Goal: Task Accomplishment & Management: Manage account settings

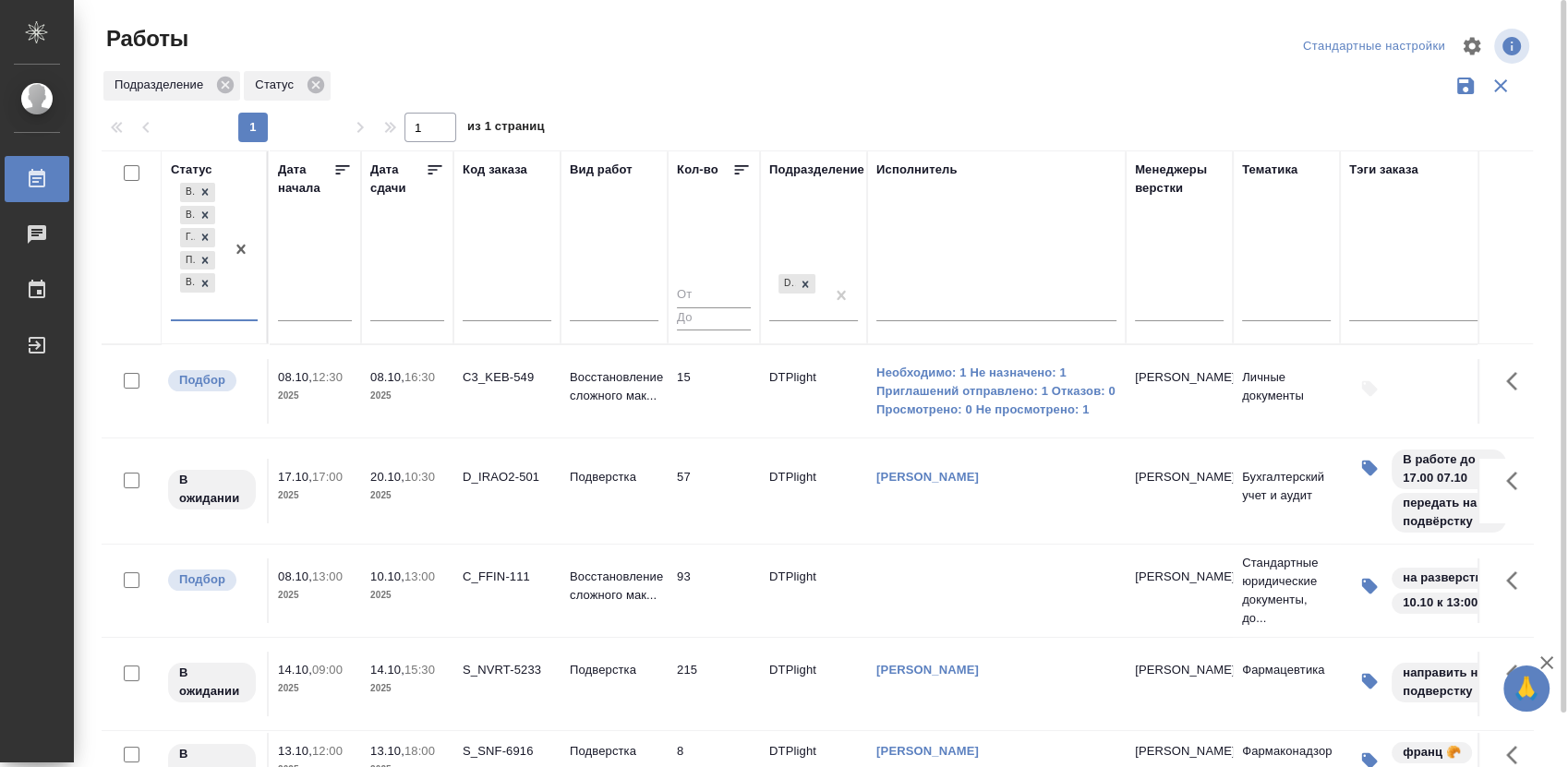
click at [490, 574] on div "C_FFIN-111" at bounding box center [507, 578] width 89 height 19
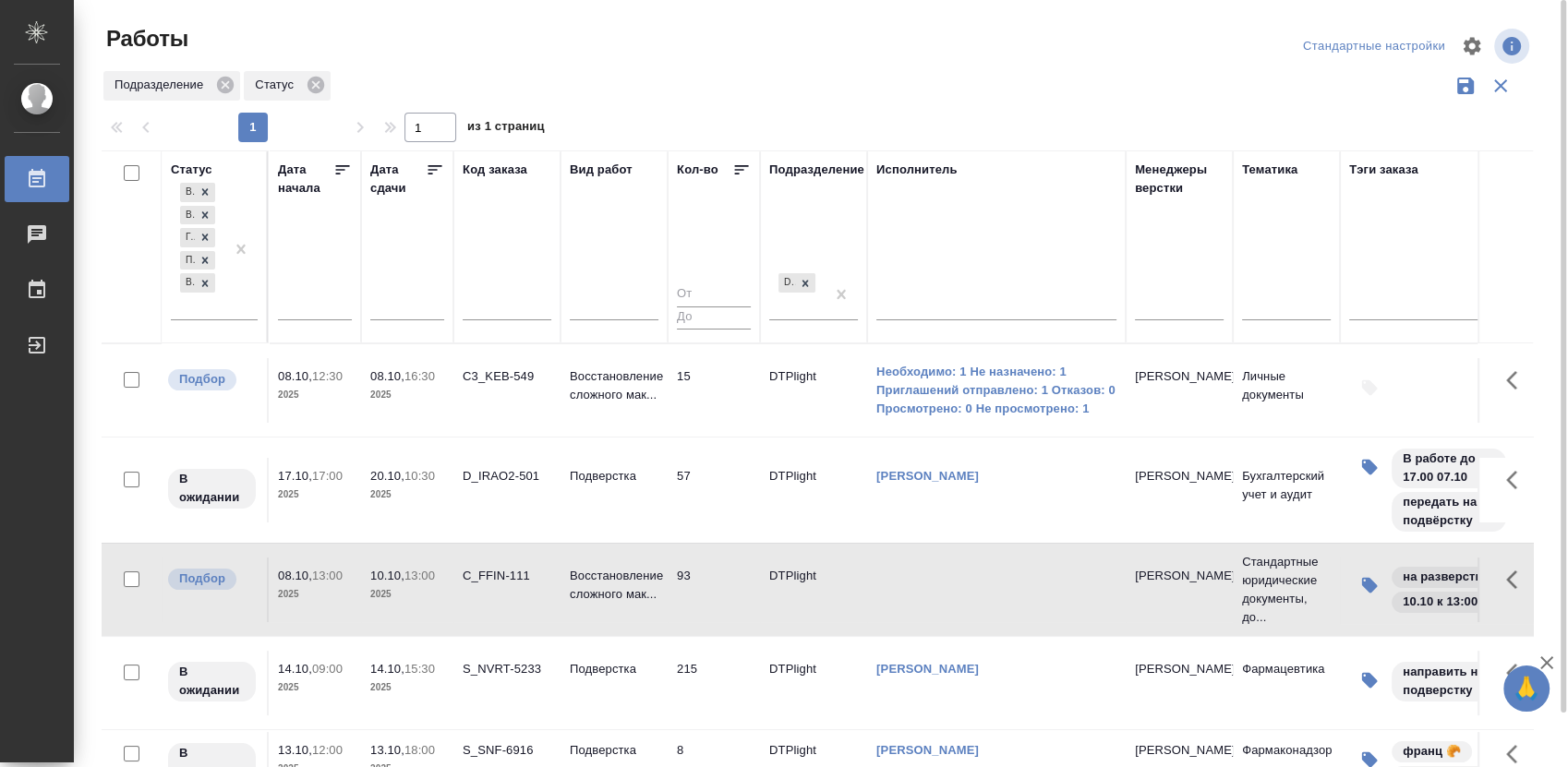
click at [490, 574] on div "C_FFIN-111" at bounding box center [507, 577] width 89 height 19
click at [610, 381] on p "Восстановление сложного мак..." at bounding box center [613, 386] width 89 height 37
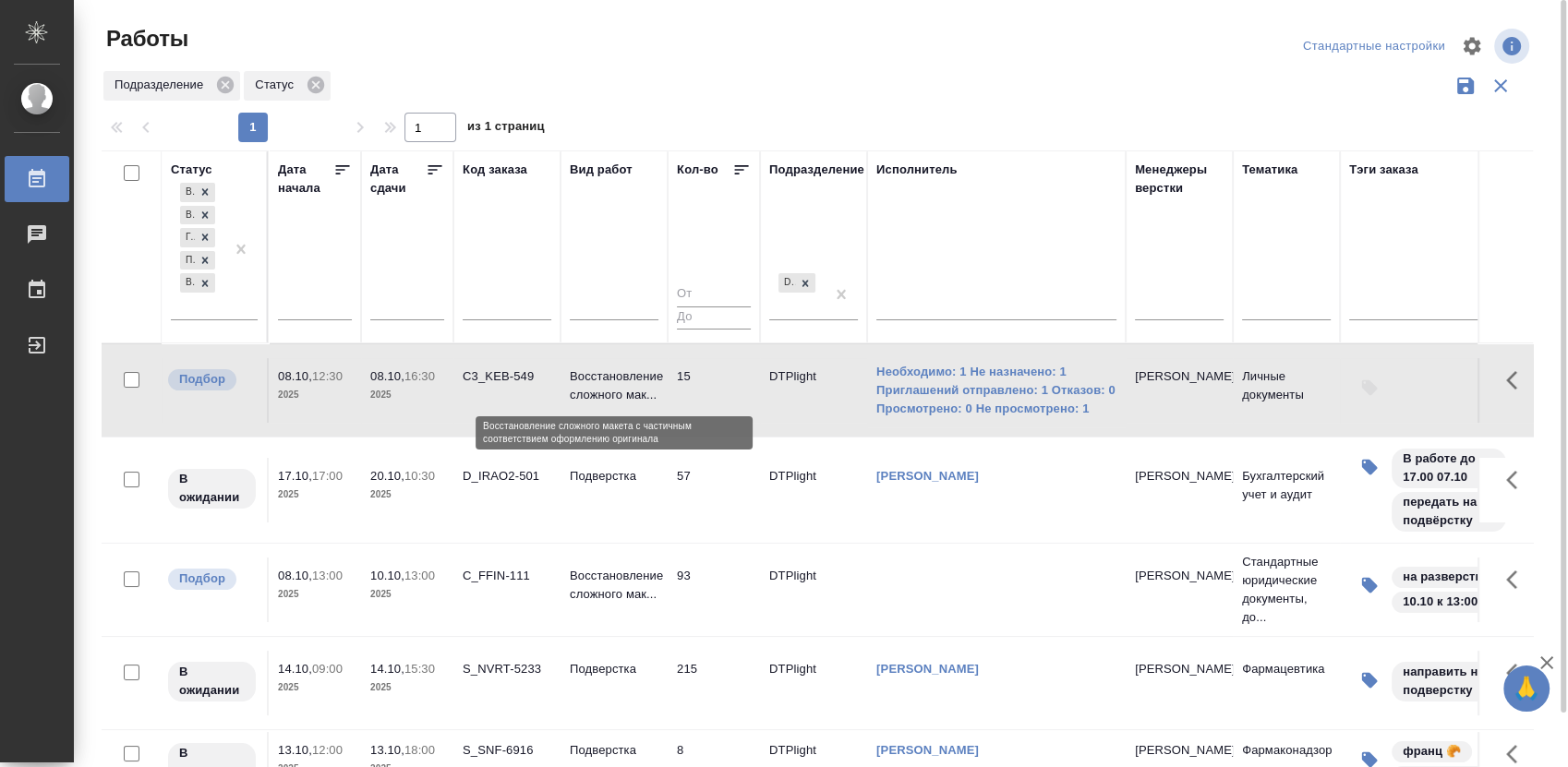
click at [610, 381] on p "Восстановление сложного мак..." at bounding box center [613, 386] width 89 height 37
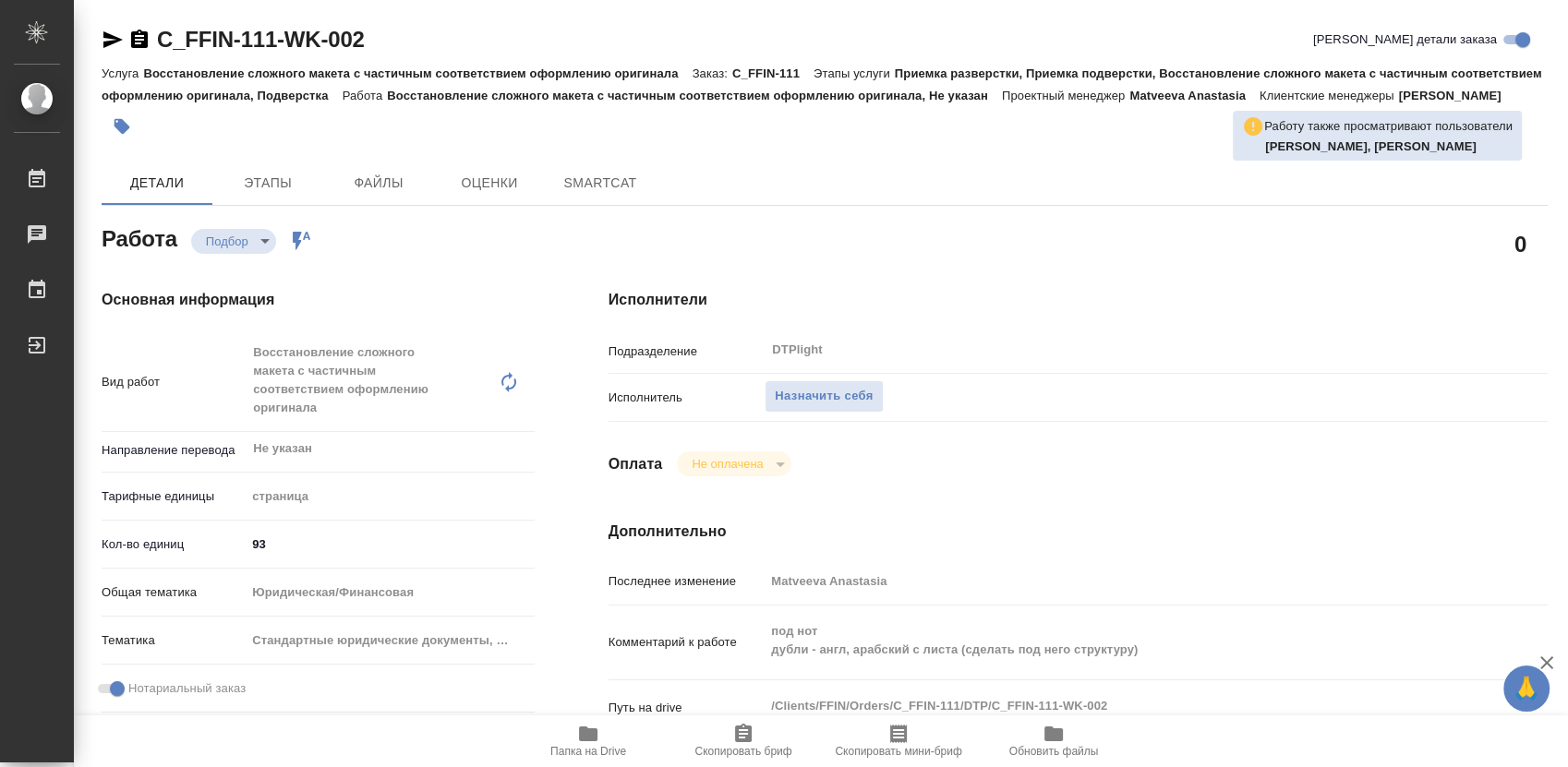
type textarea "x"
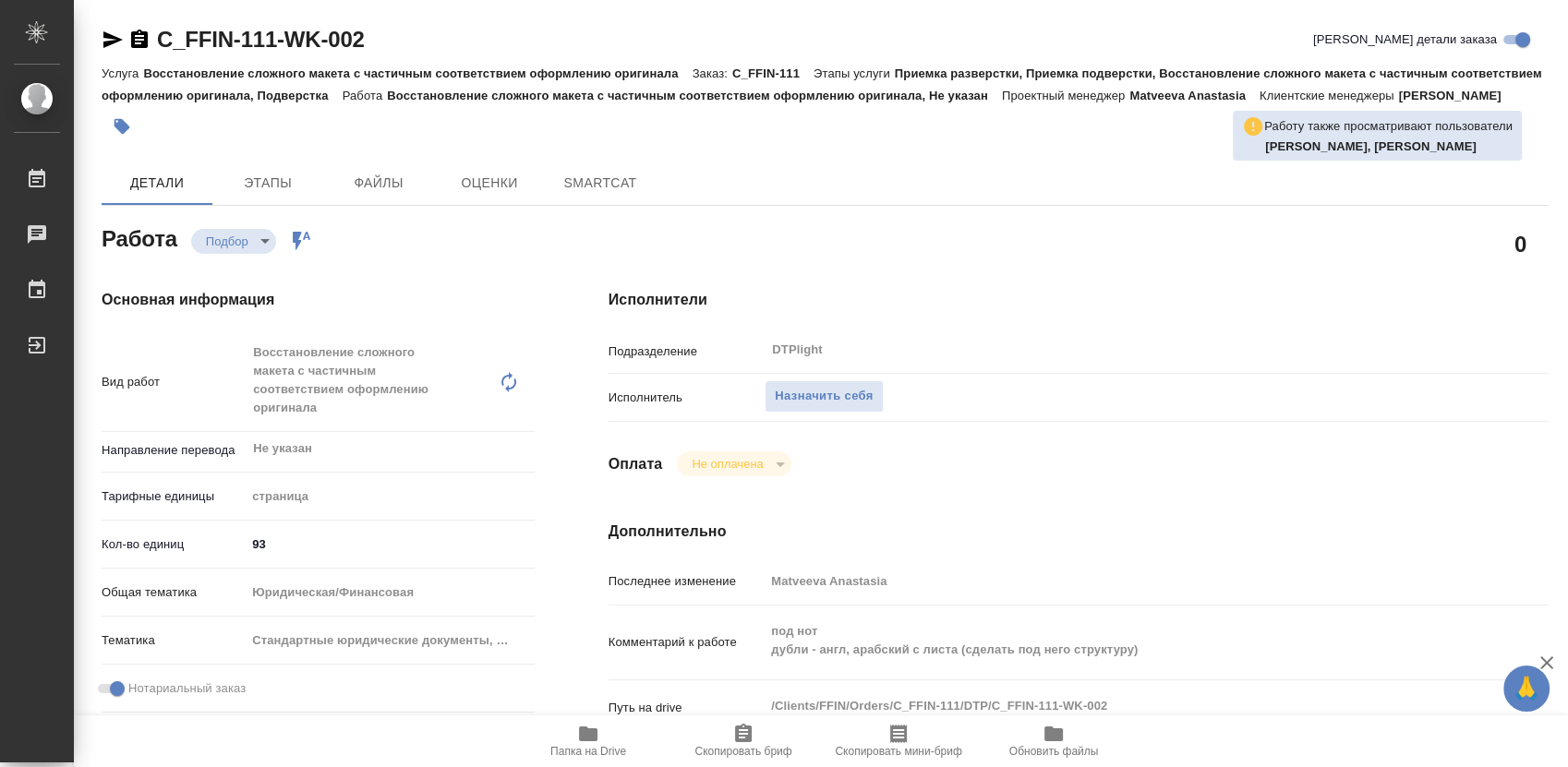
type textarea "x"
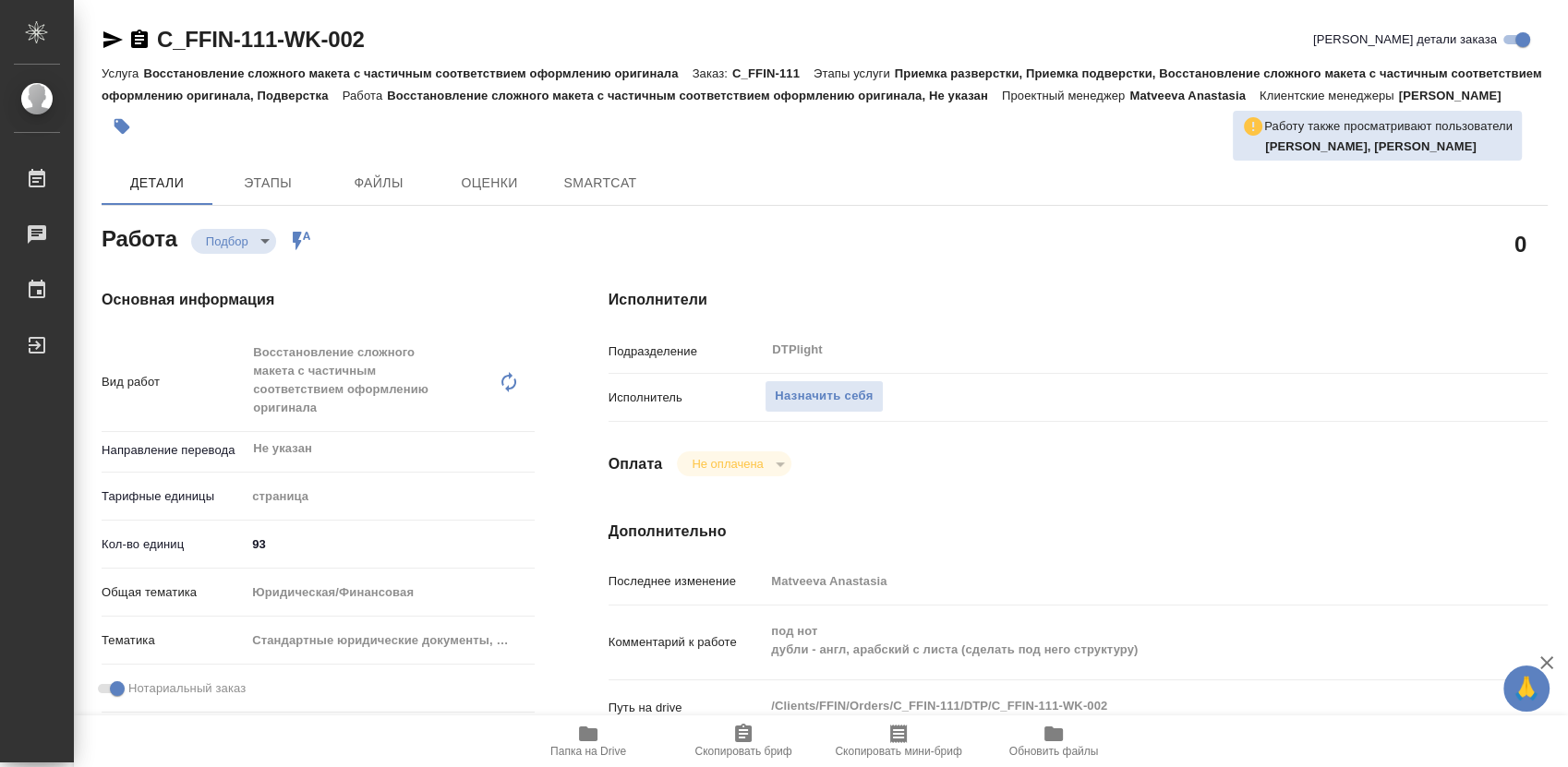
type textarea "x"
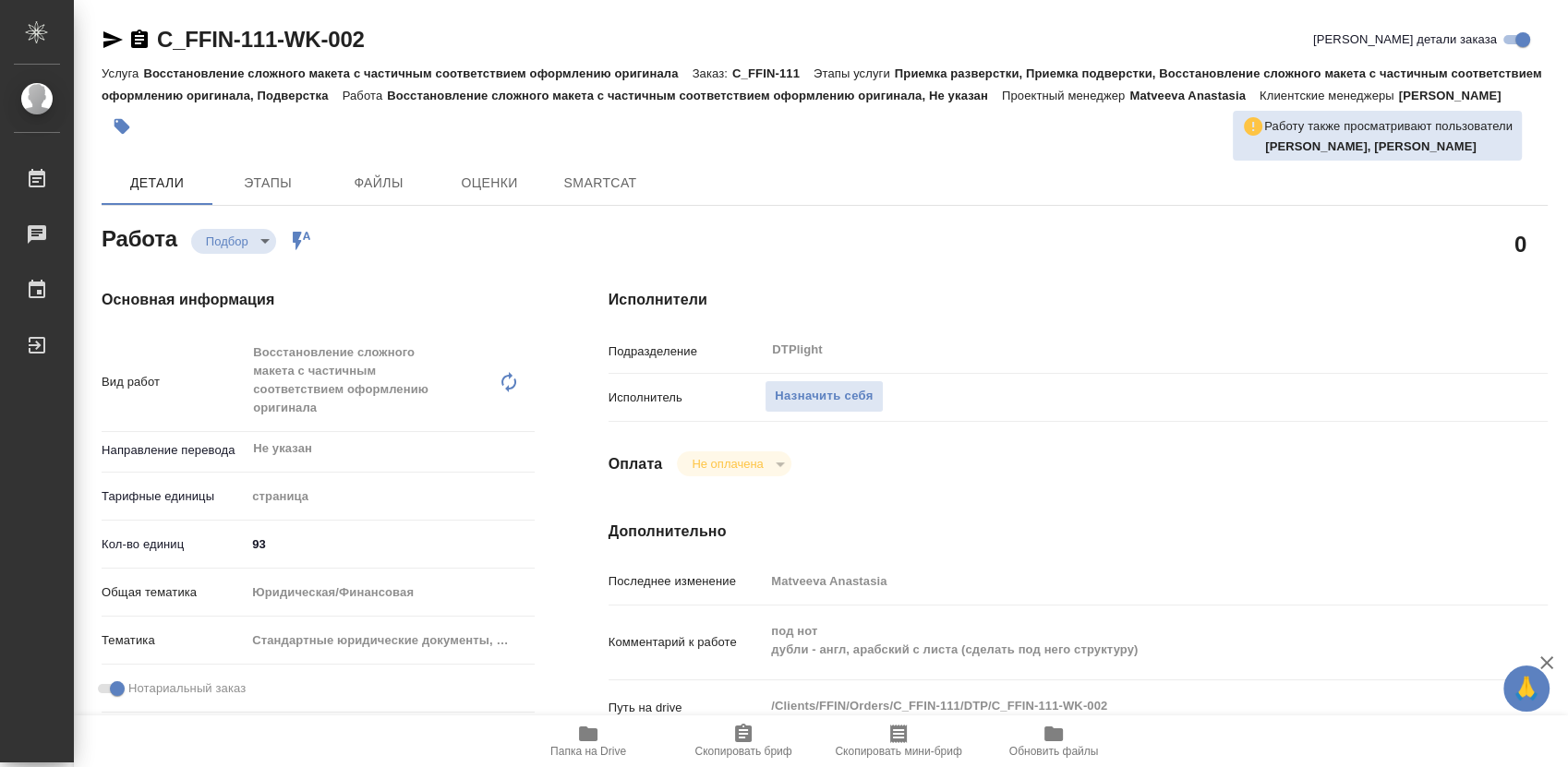
type textarea "x"
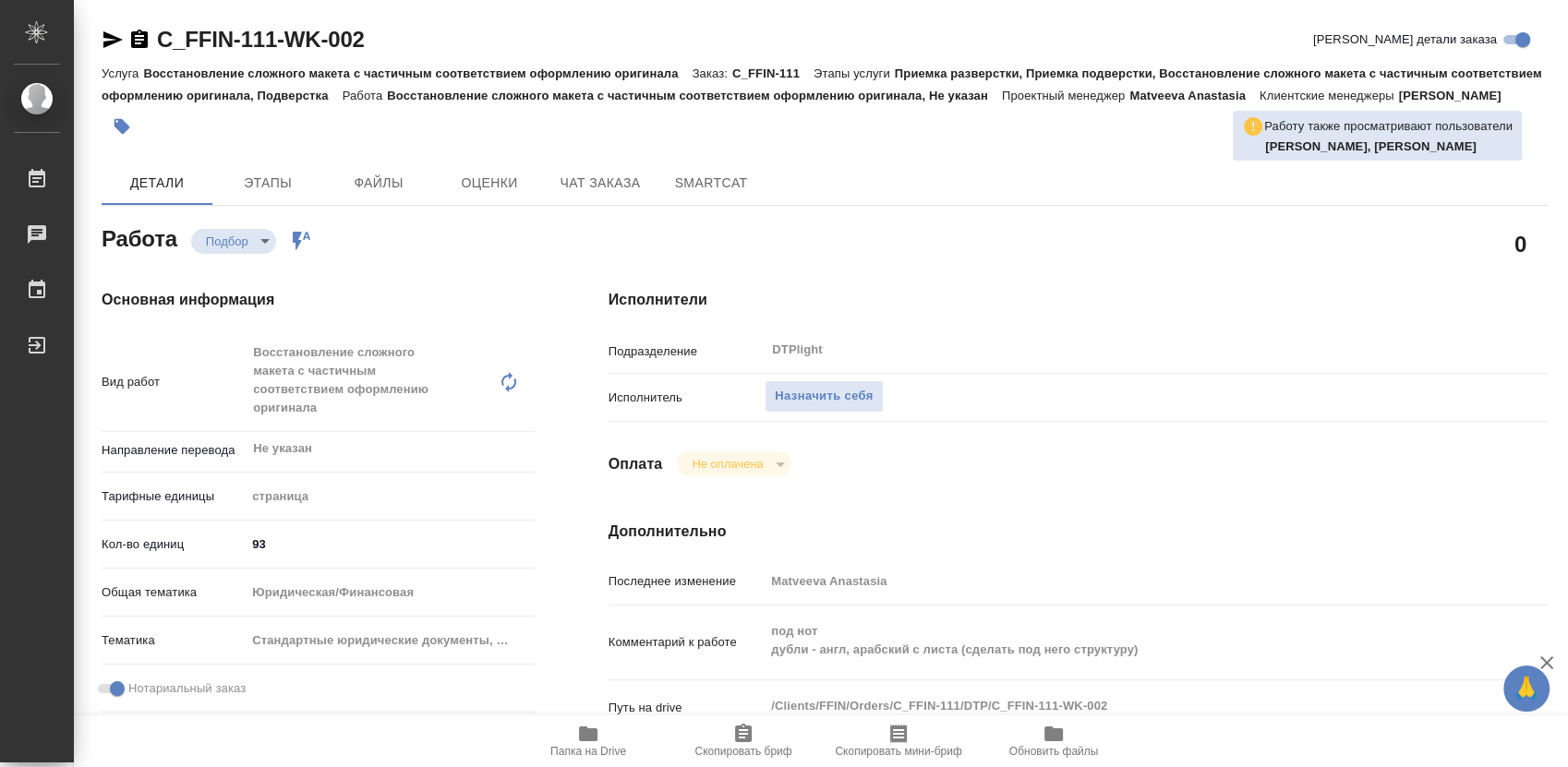
type textarea "x"
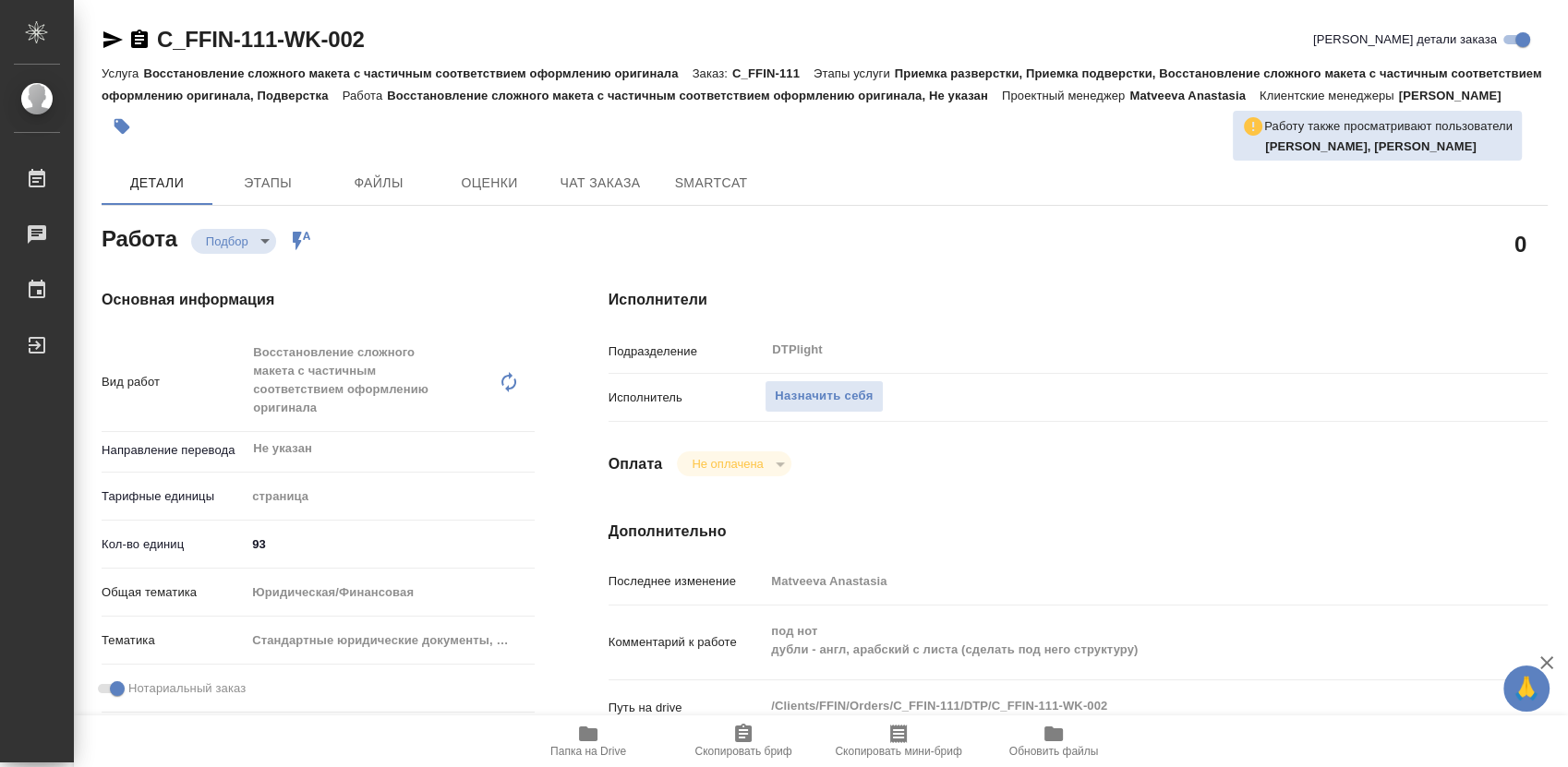
type textarea "x"
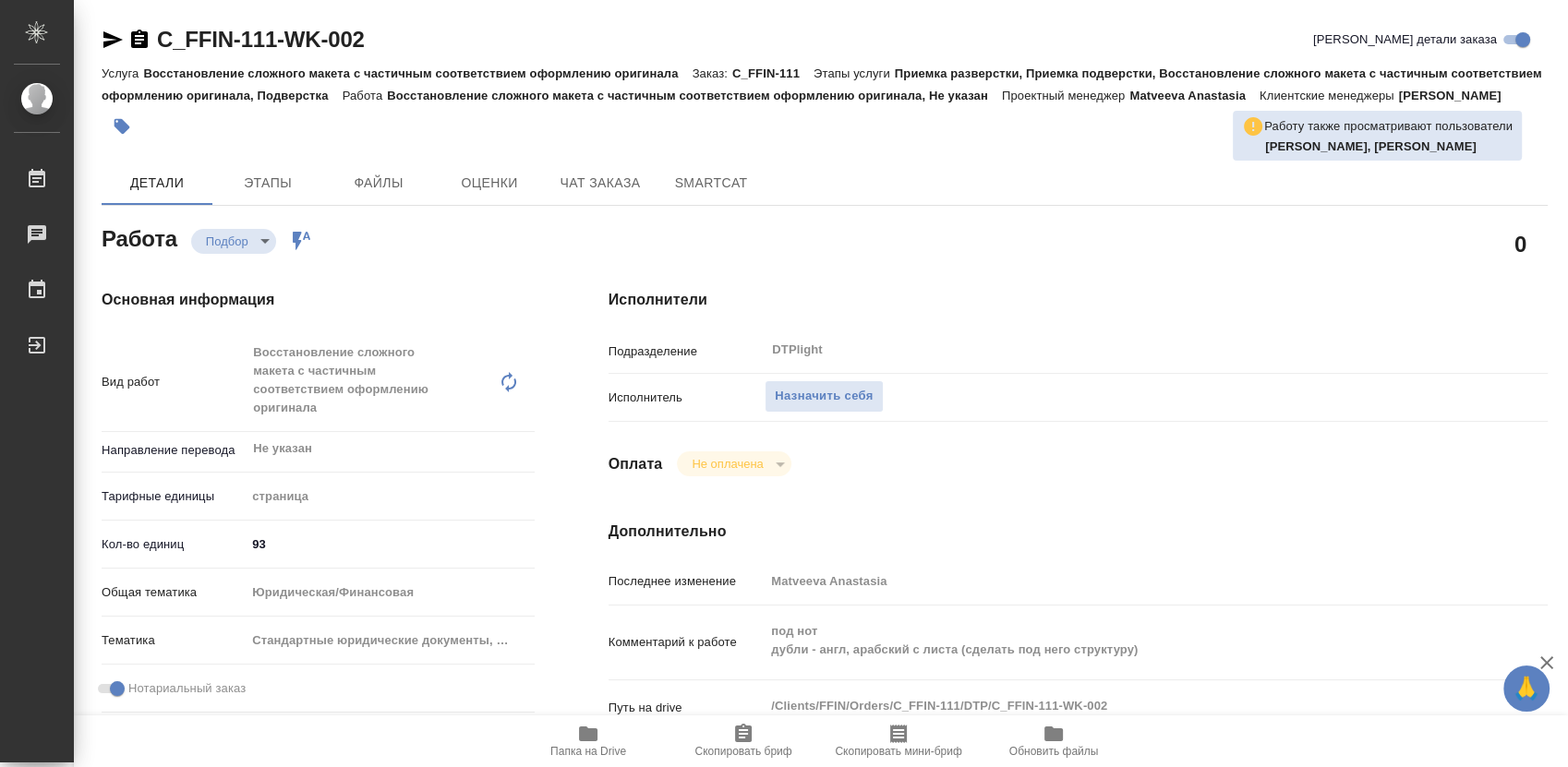
type textarea "x"
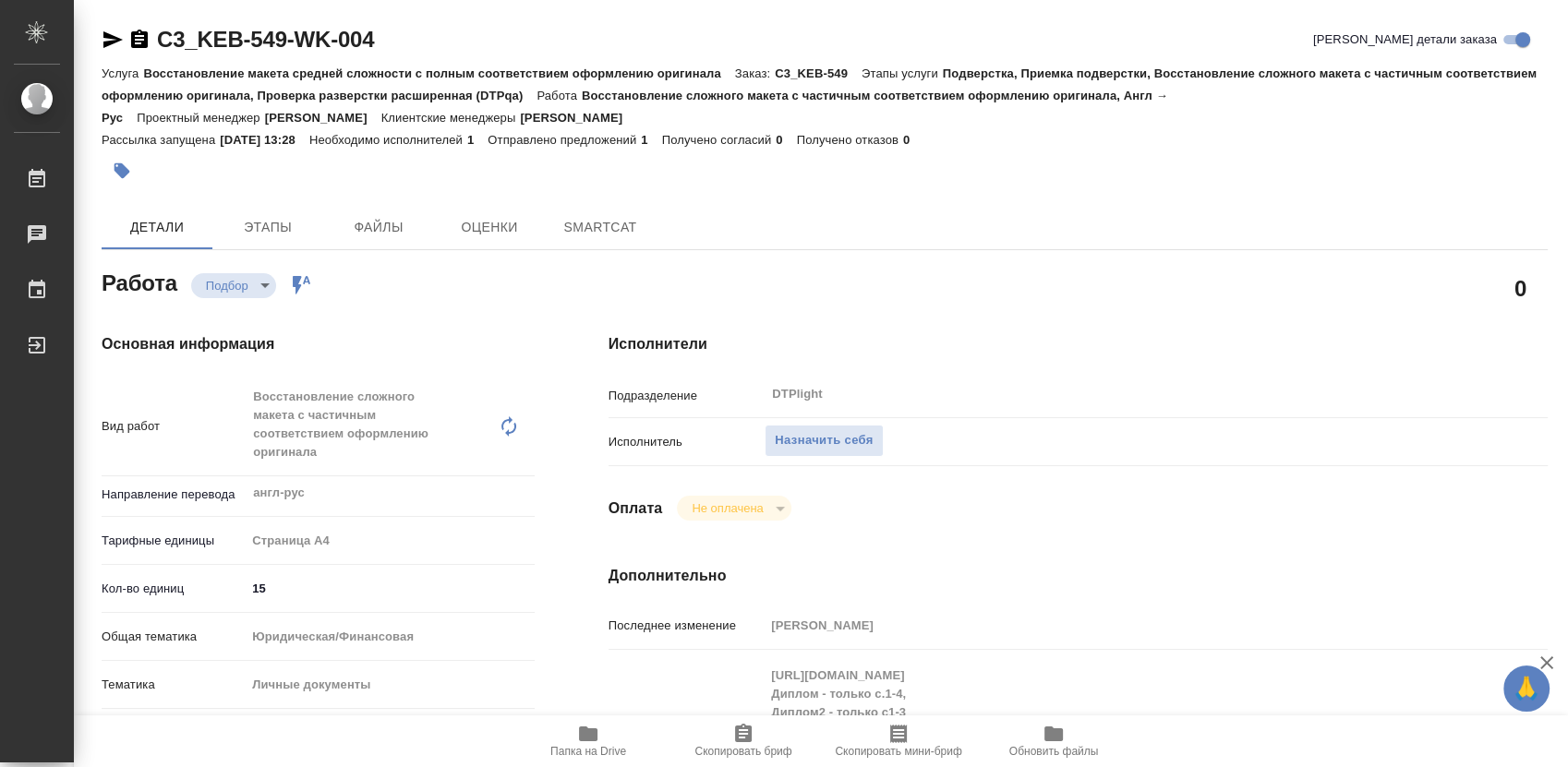
type textarea "x"
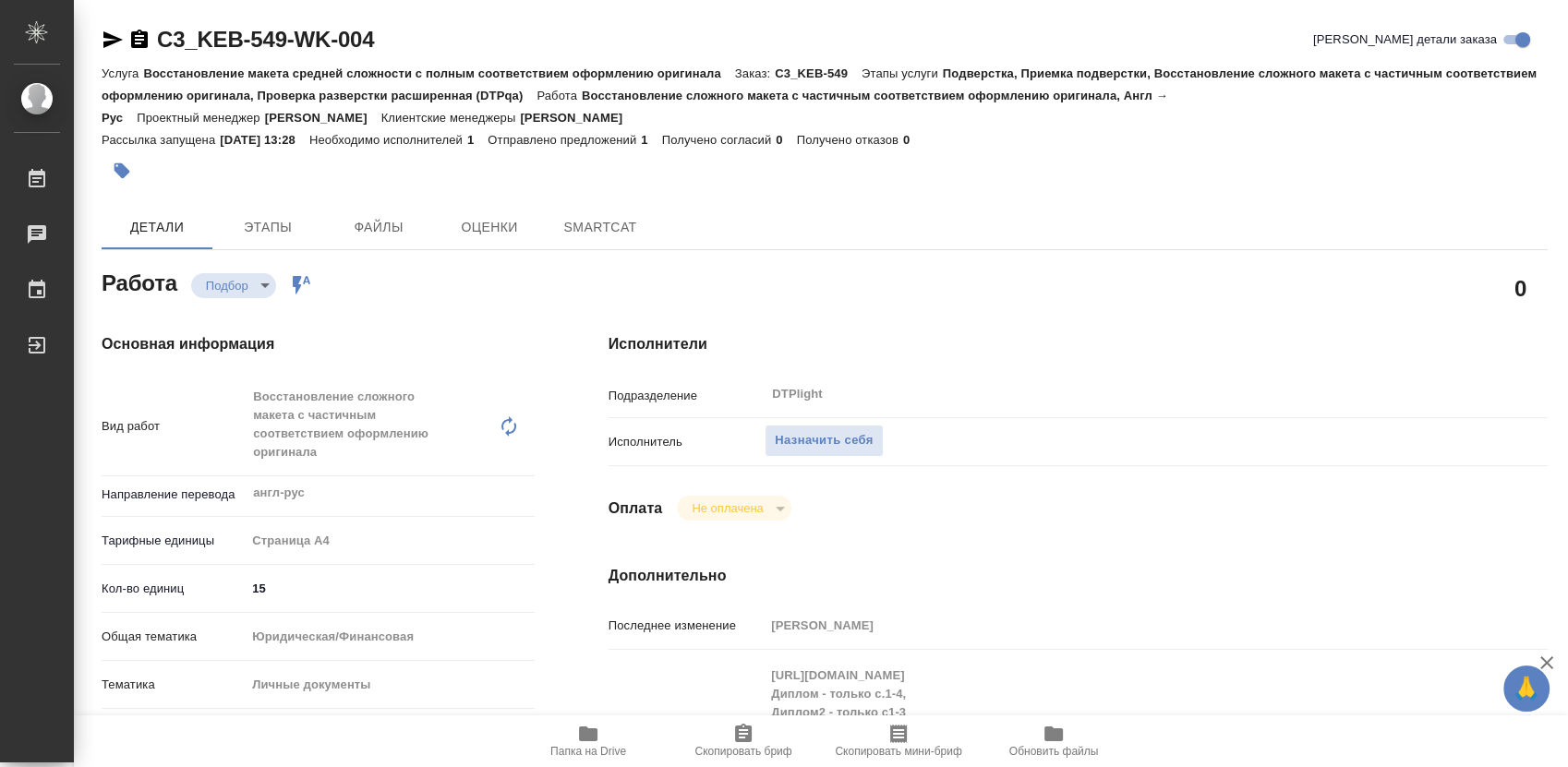
type textarea "x"
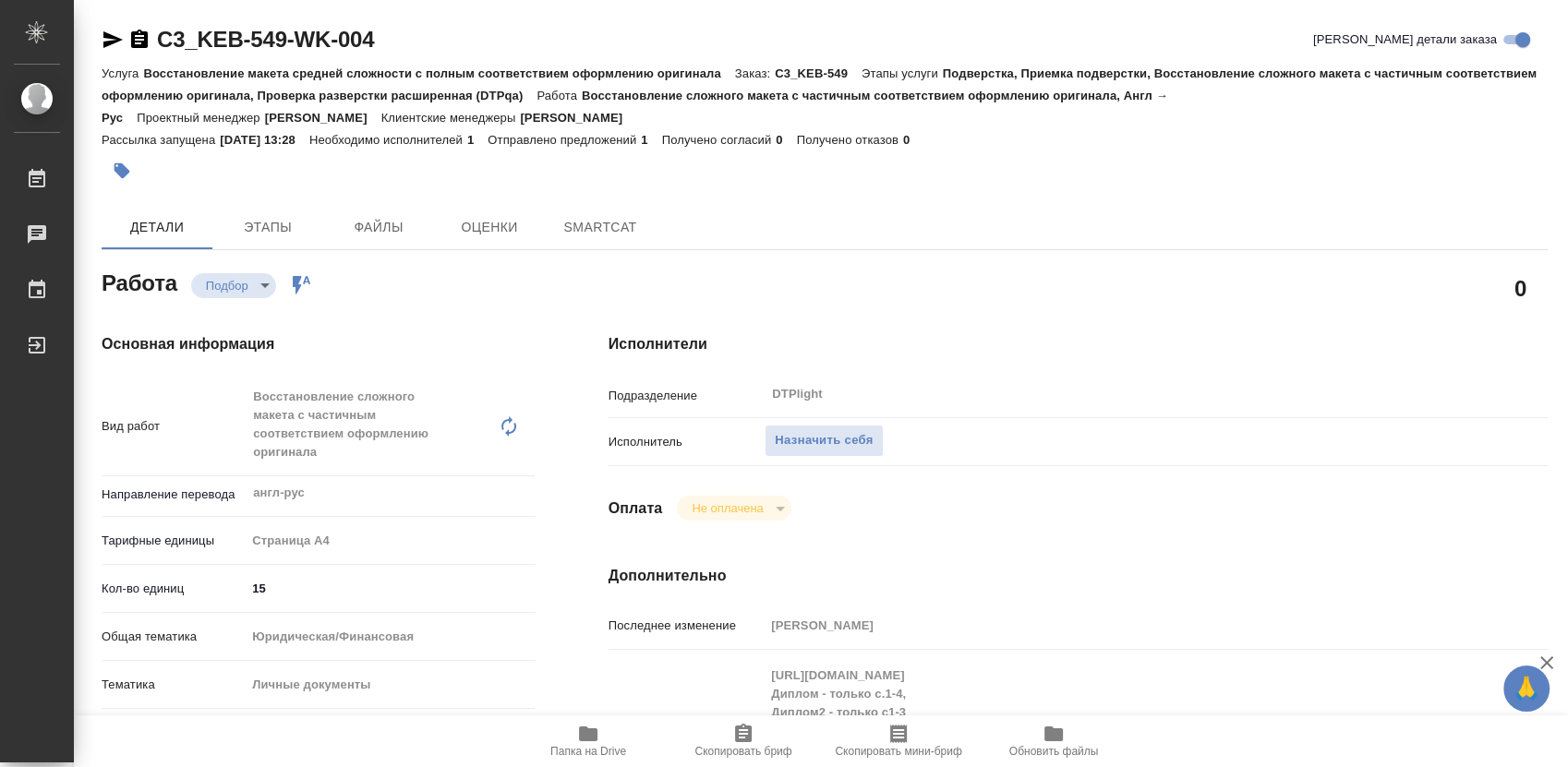
type textarea "x"
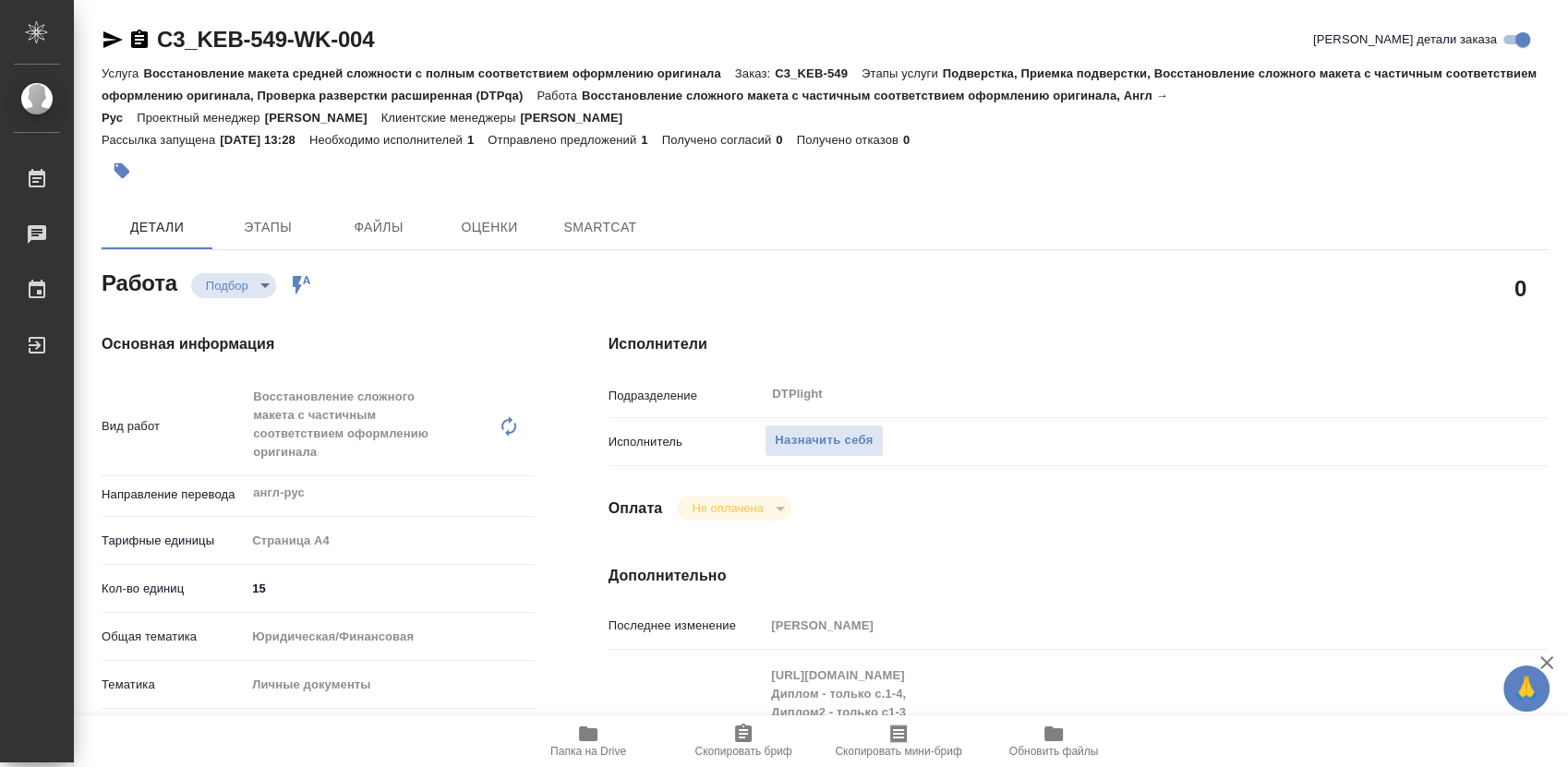
type textarea "x"
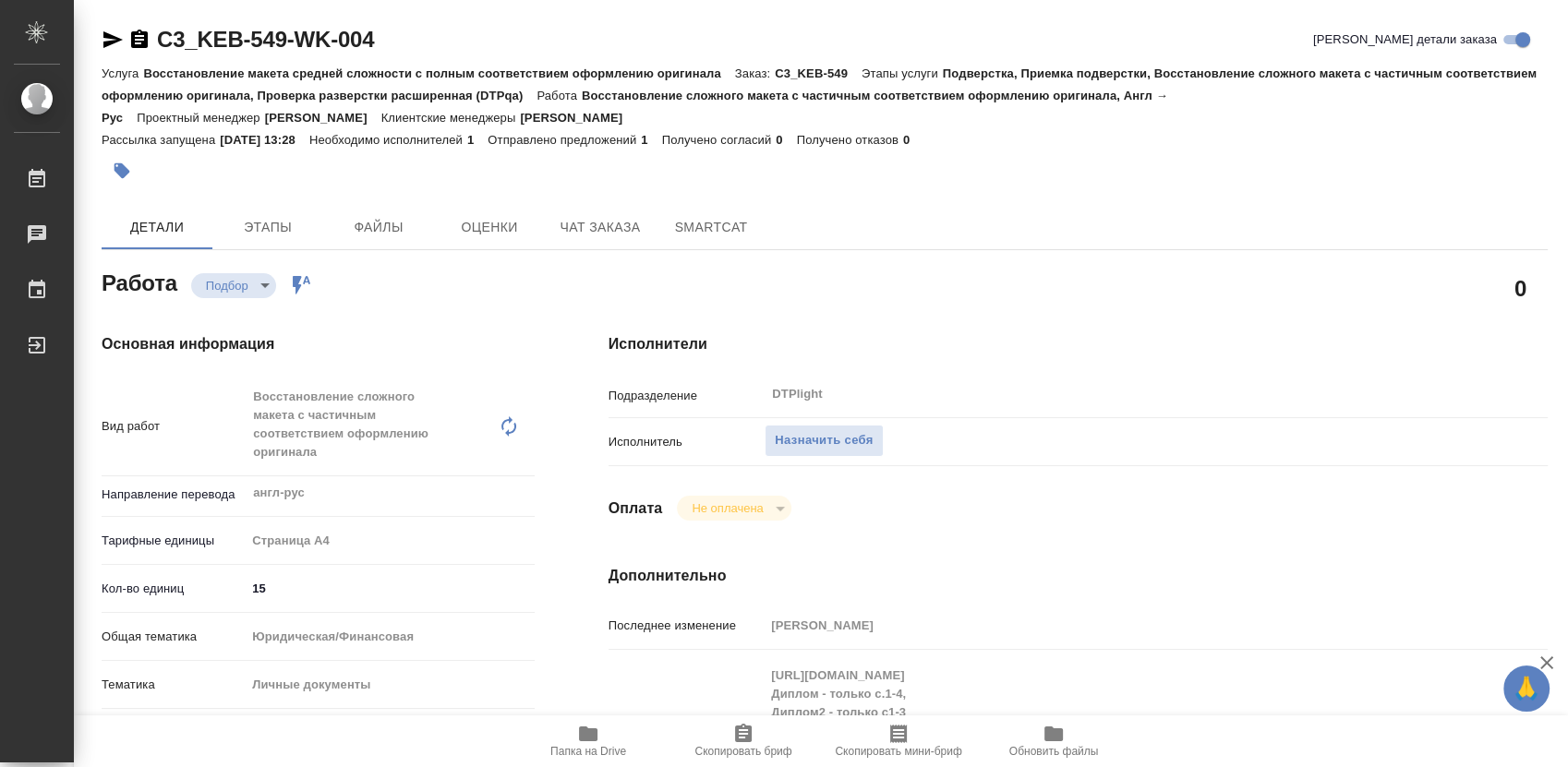
type textarea "x"
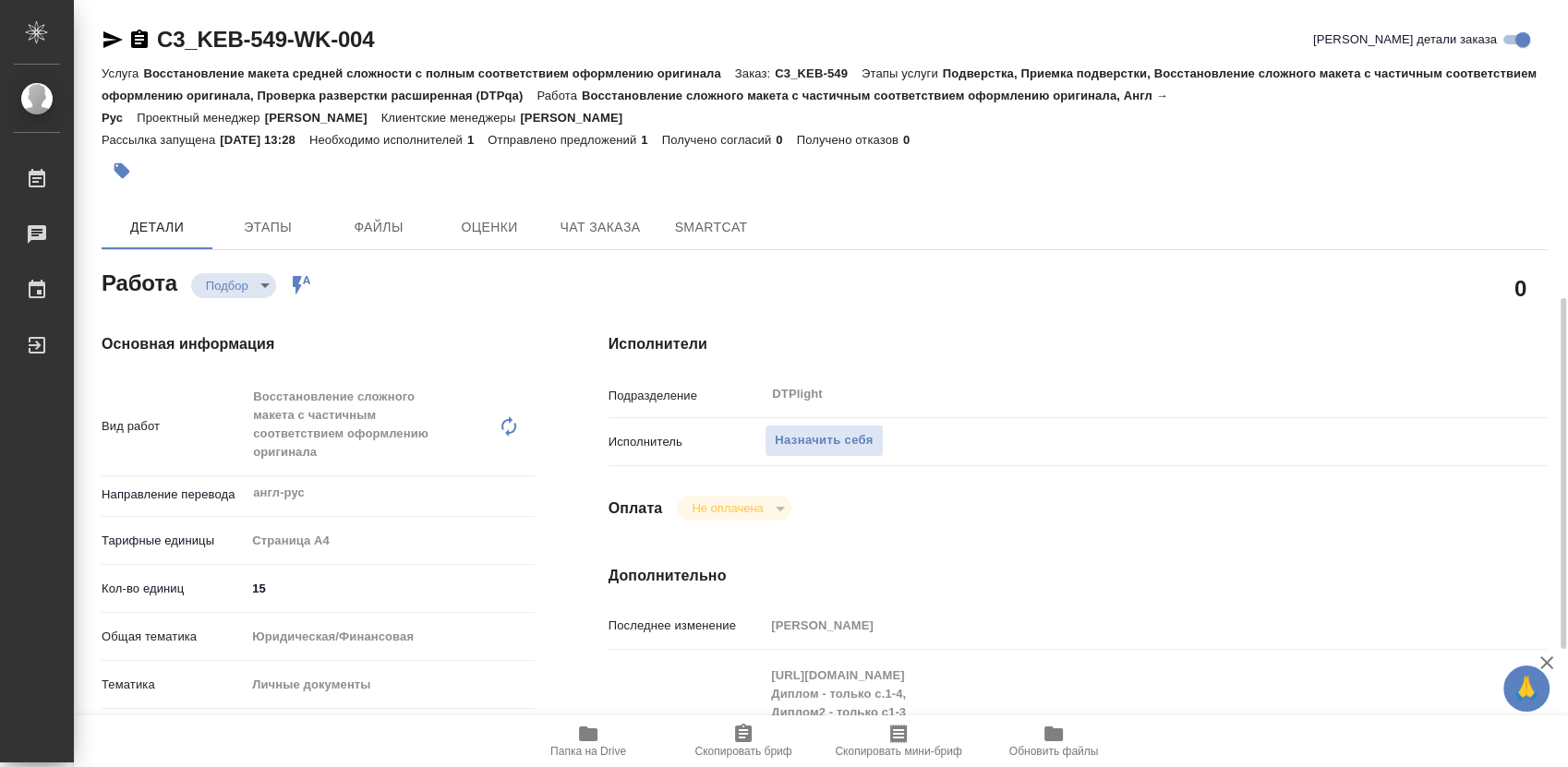
scroll to position [205, 0]
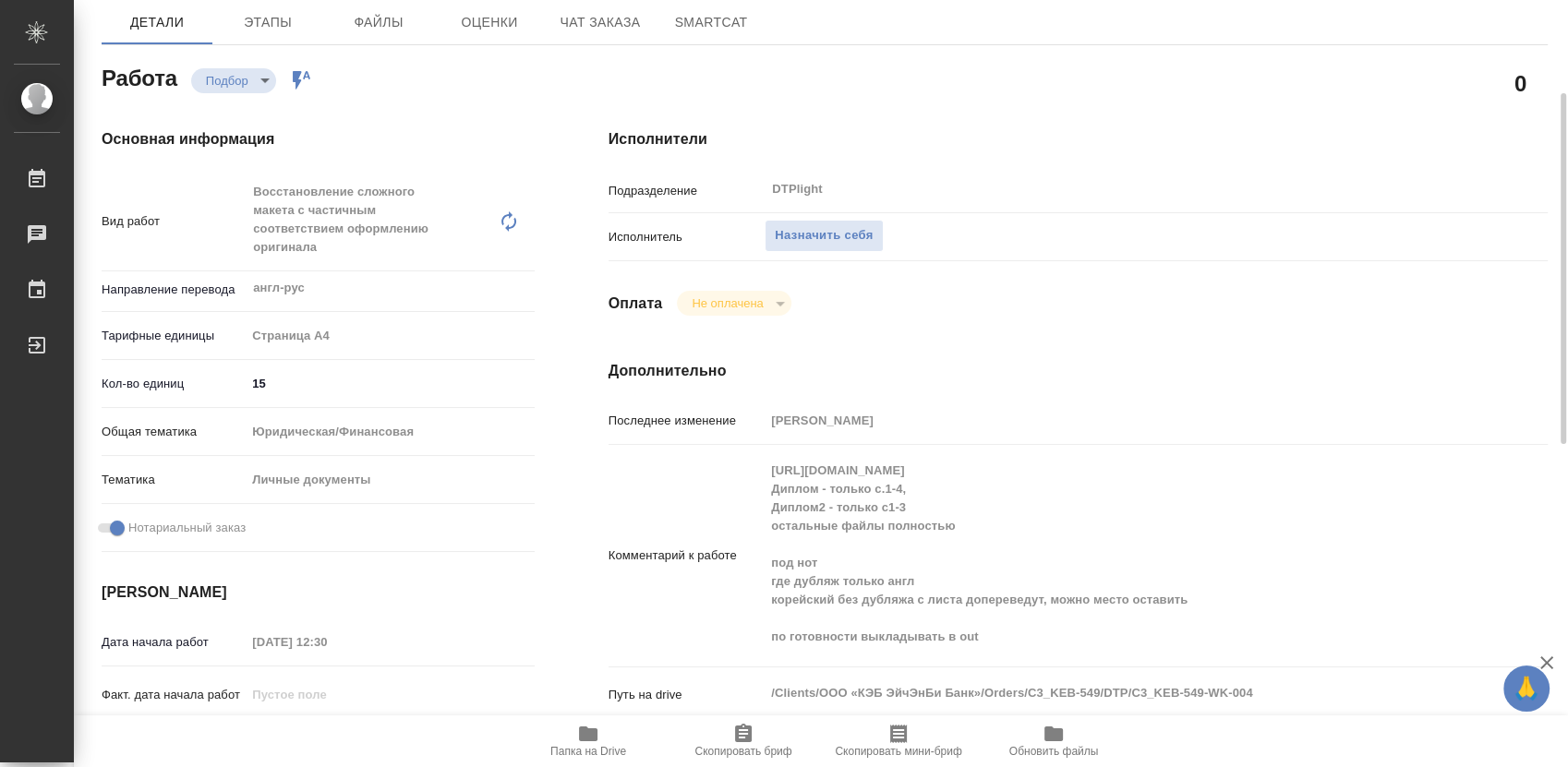
type textarea "x"
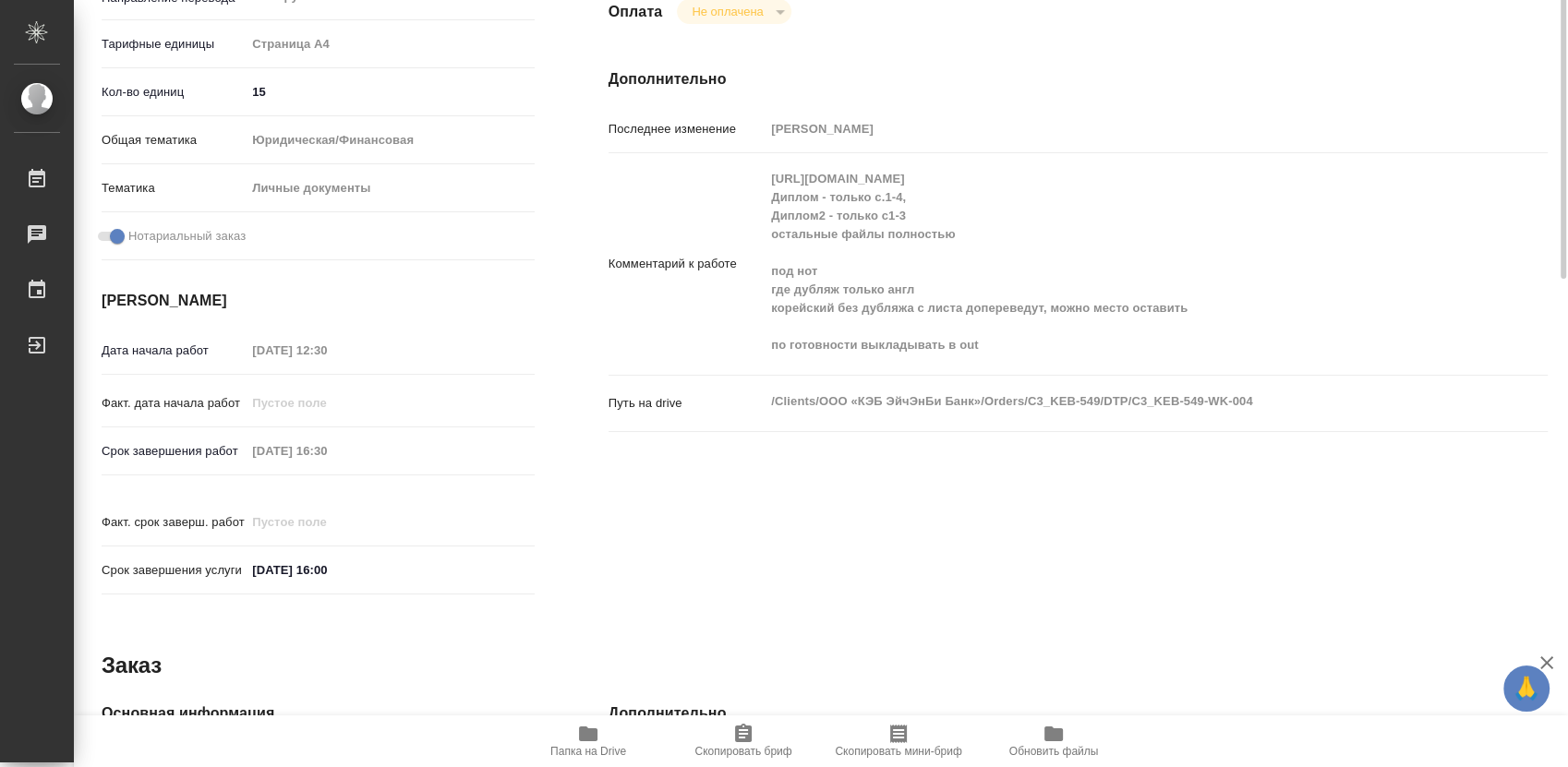
scroll to position [292, 0]
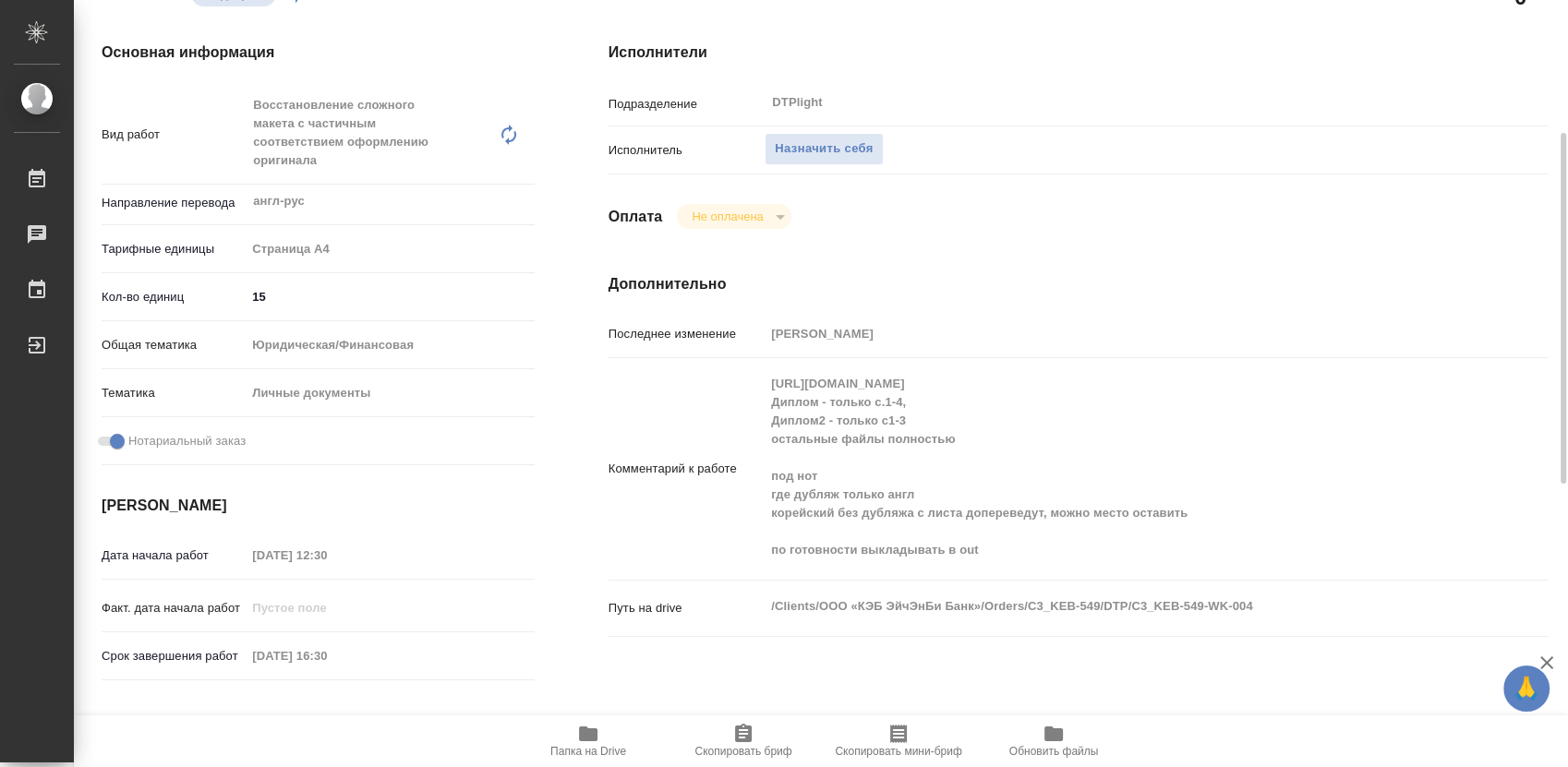
click at [616, 480] on div "Комментарий к работе https://drive.awatera.com/s/Z9txqSP7mmtL59Q Диплом - тольк…" at bounding box center [1078, 469] width 939 height 207
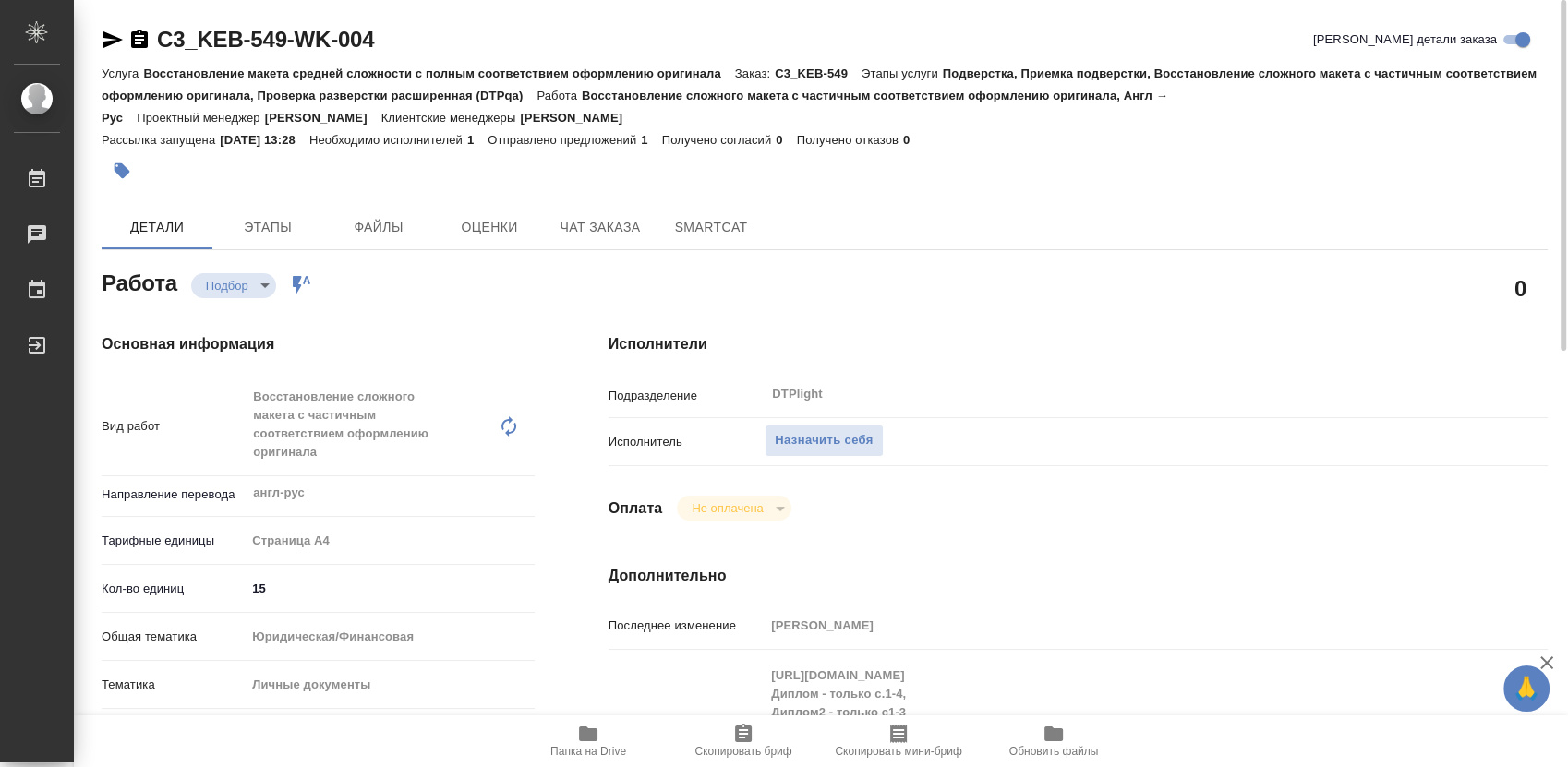
type textarea "x"
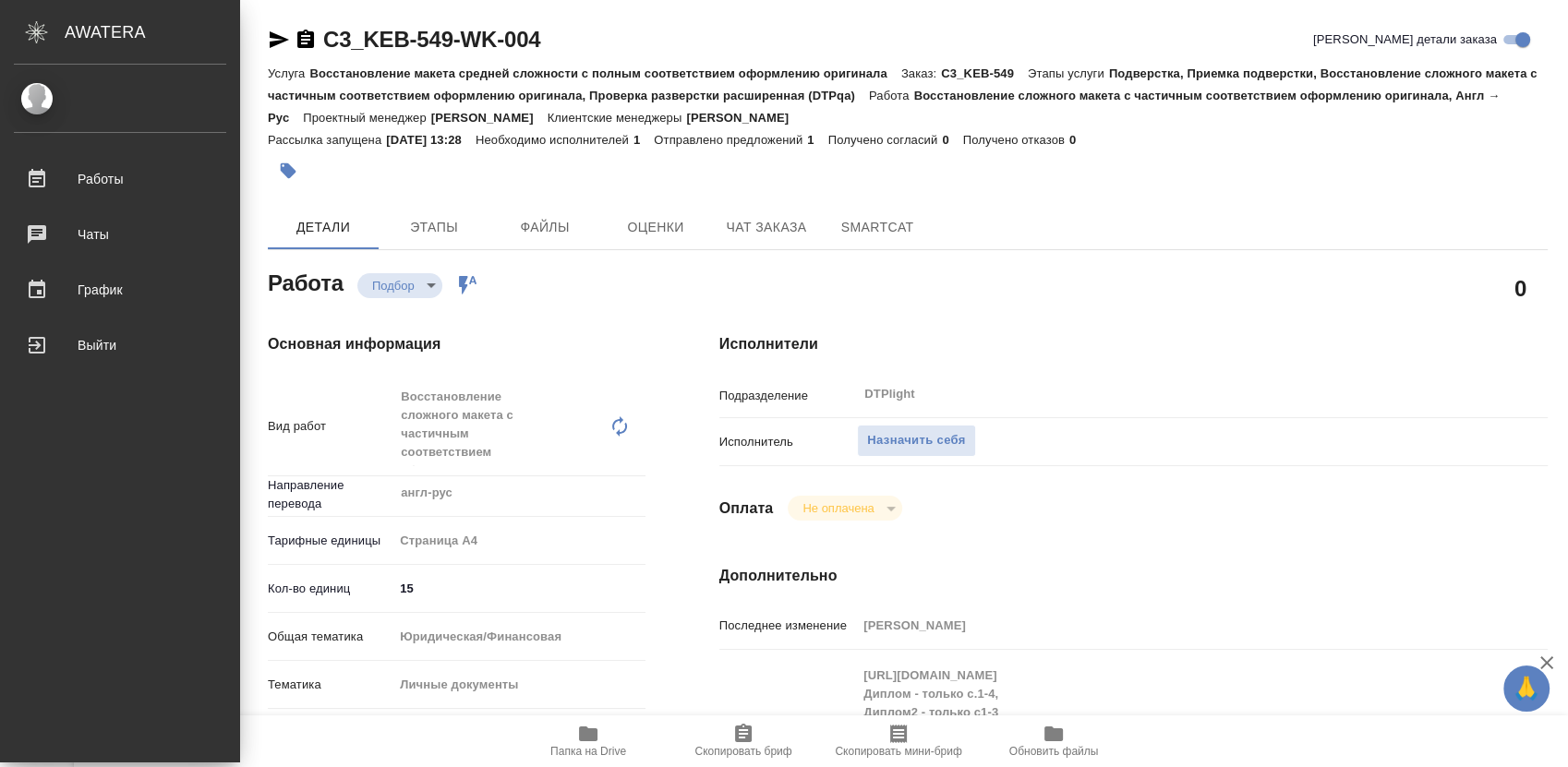
type textarea "x"
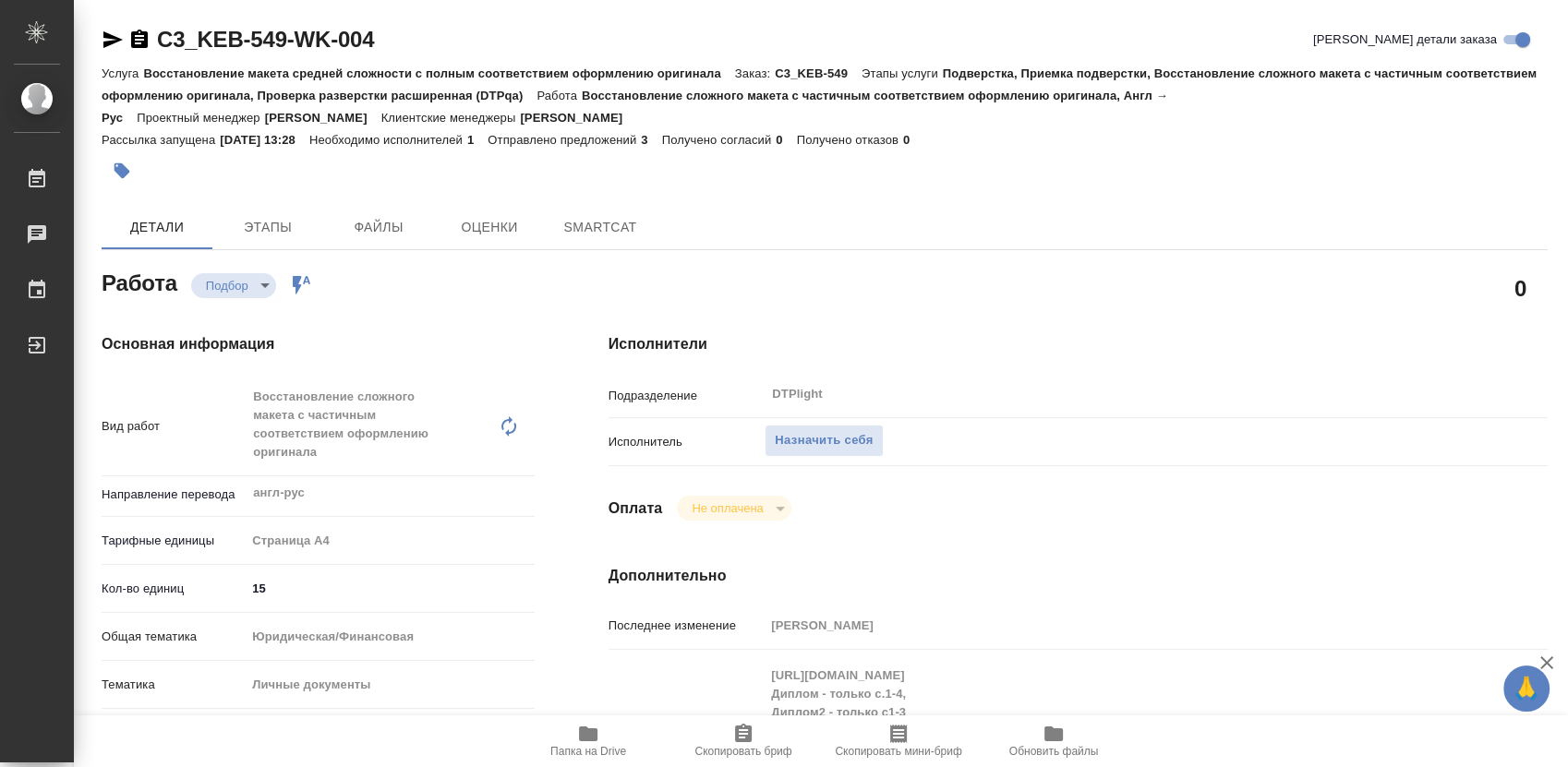
type textarea "x"
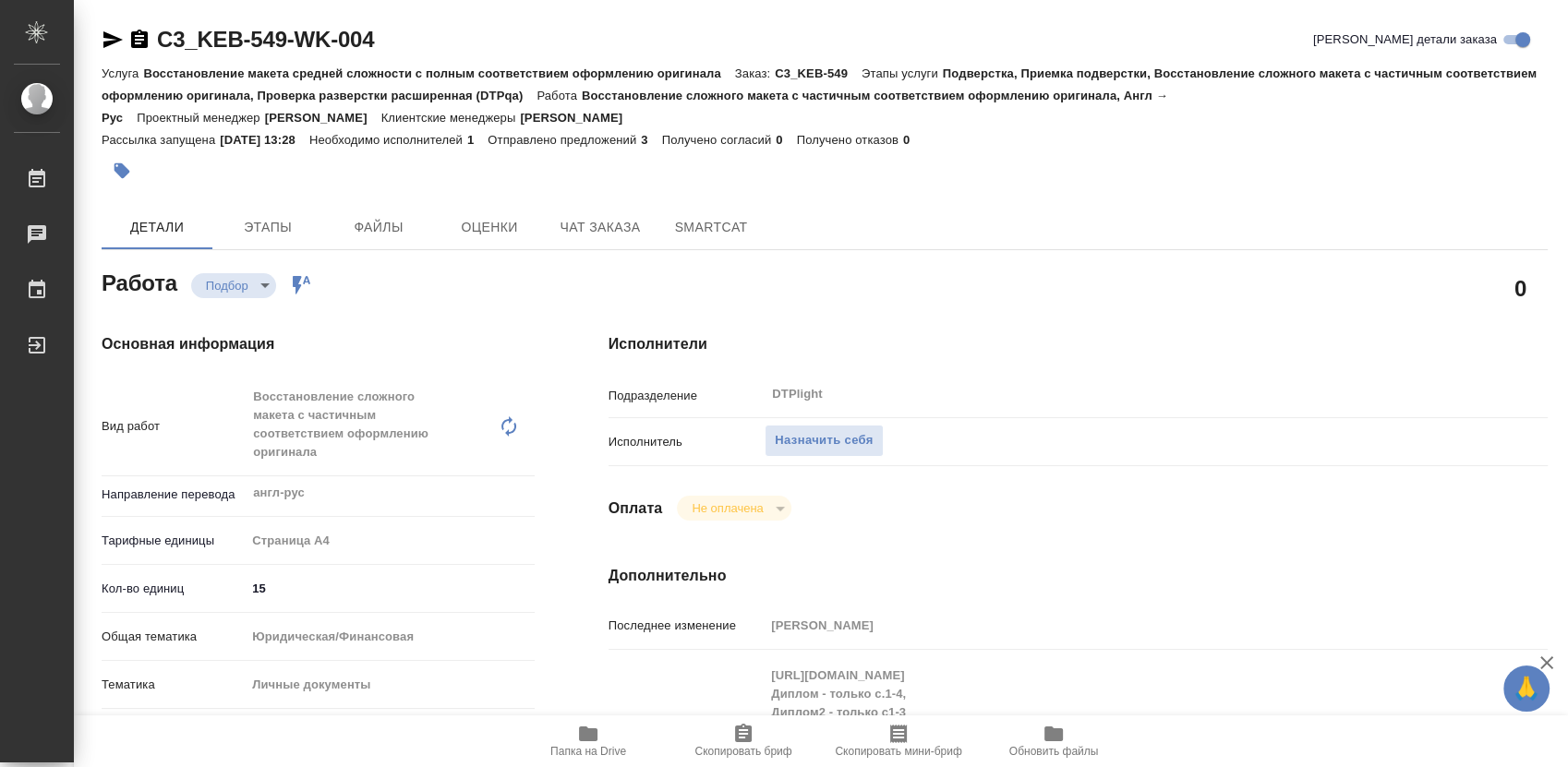
type textarea "x"
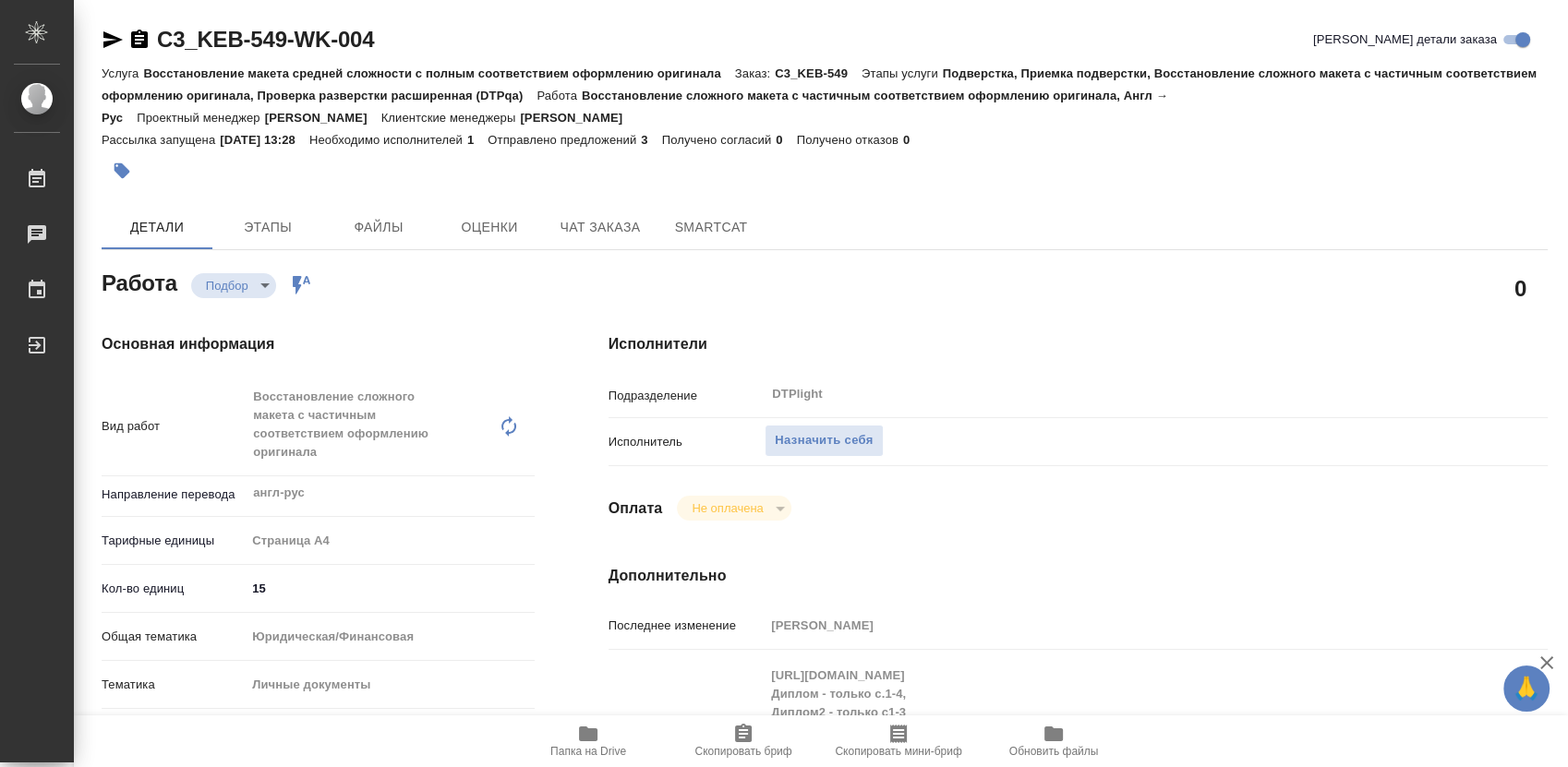
type textarea "x"
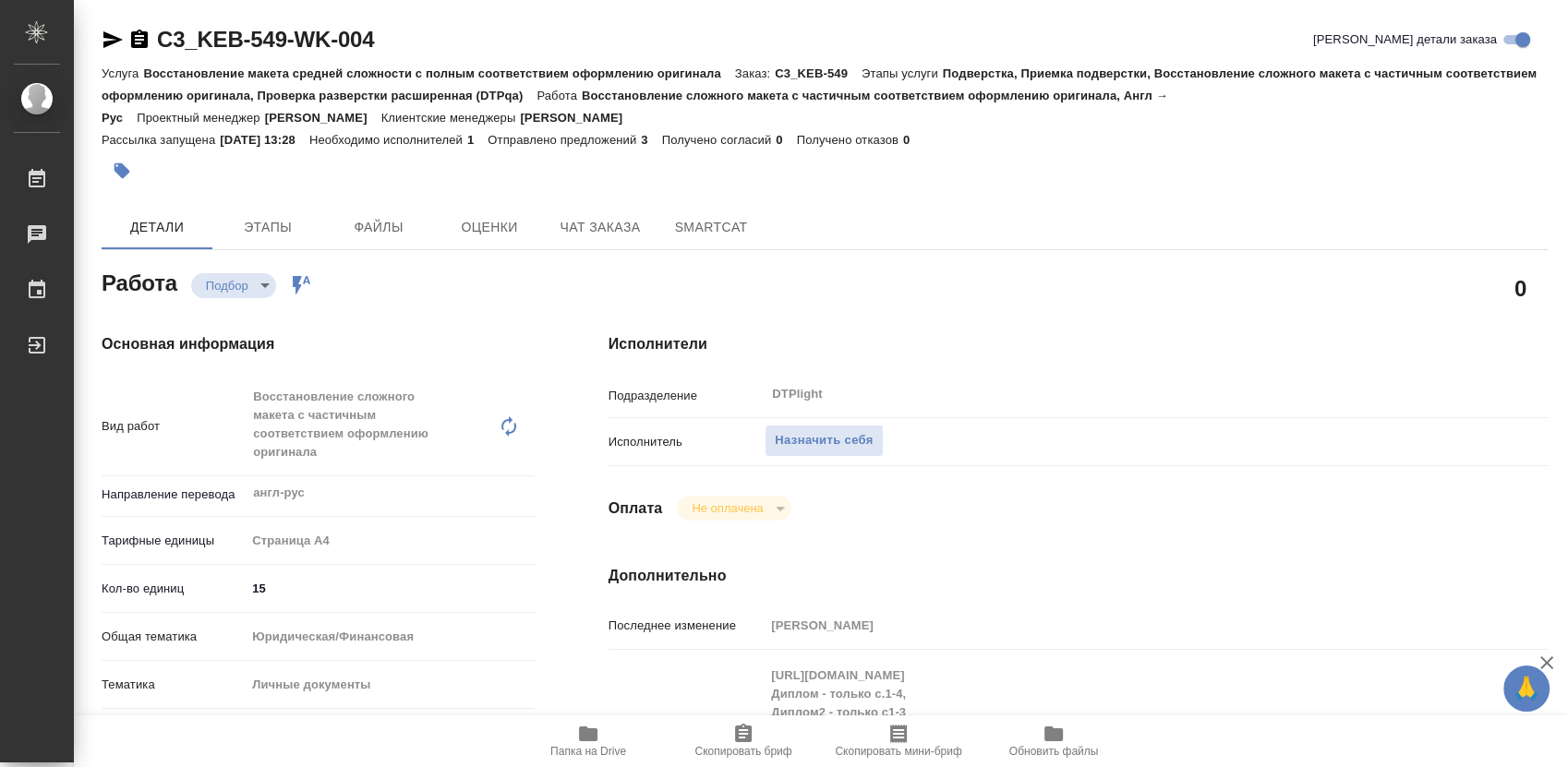
type textarea "x"
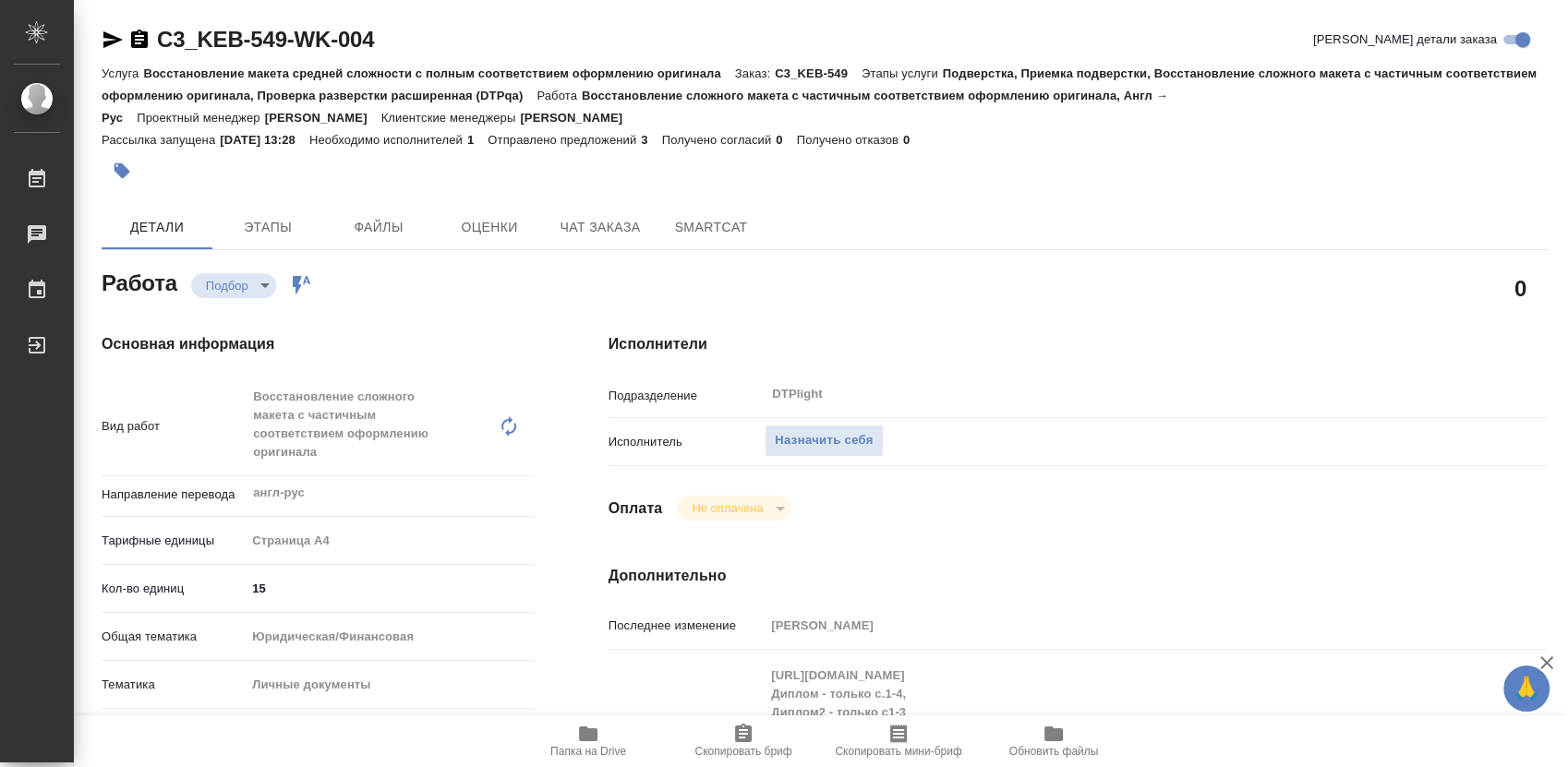
type textarea "x"
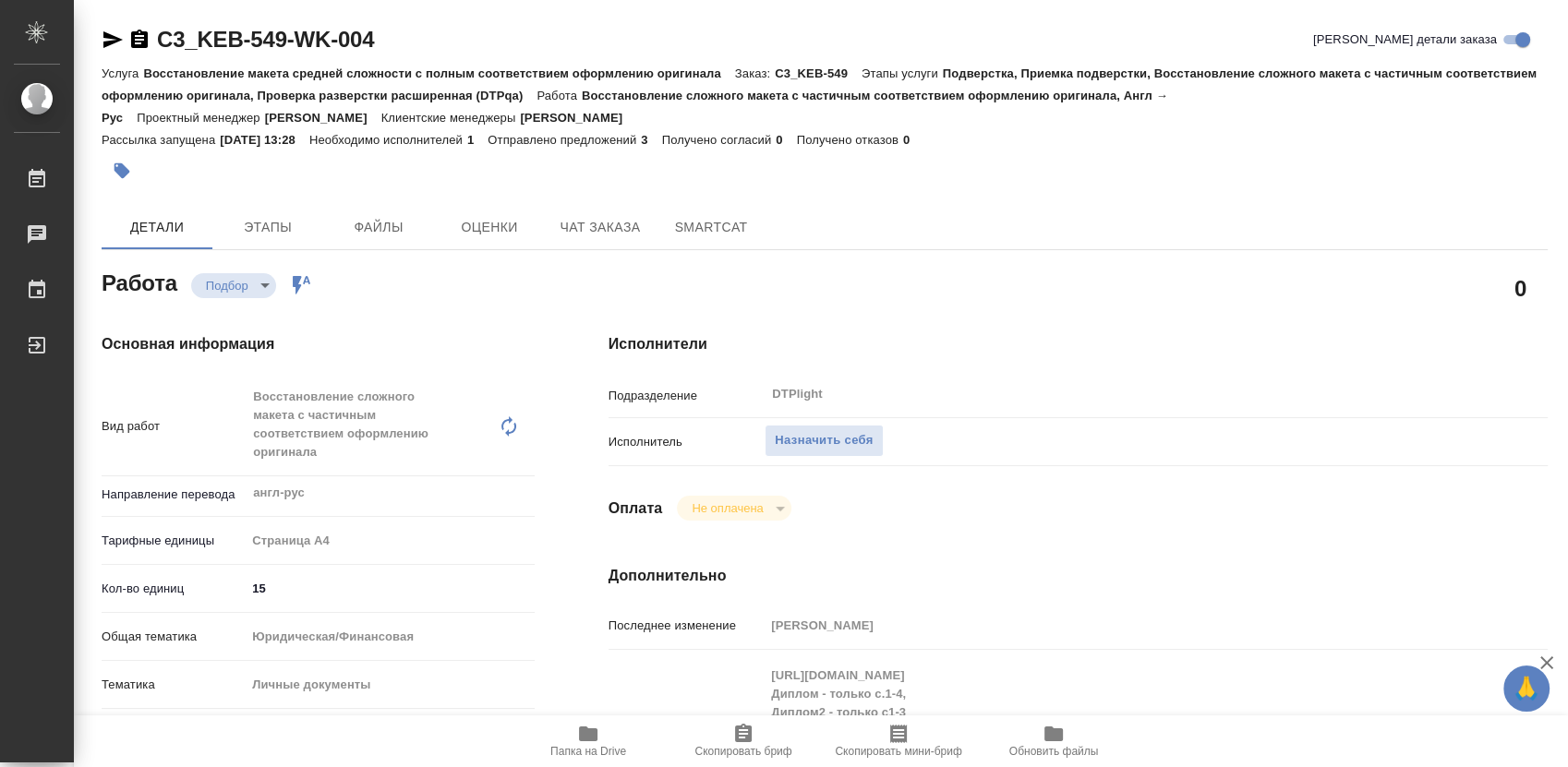
type textarea "x"
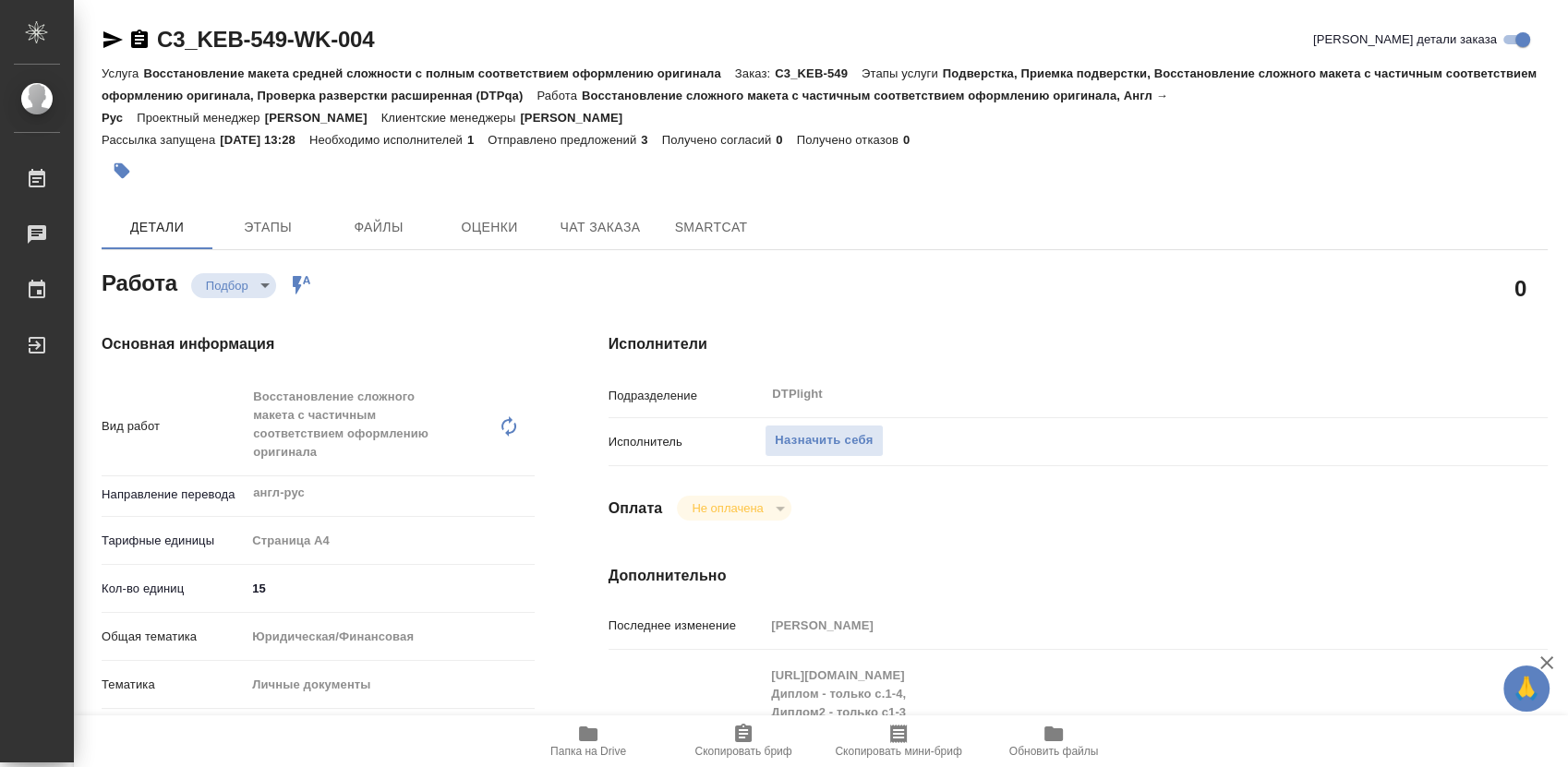
type textarea "x"
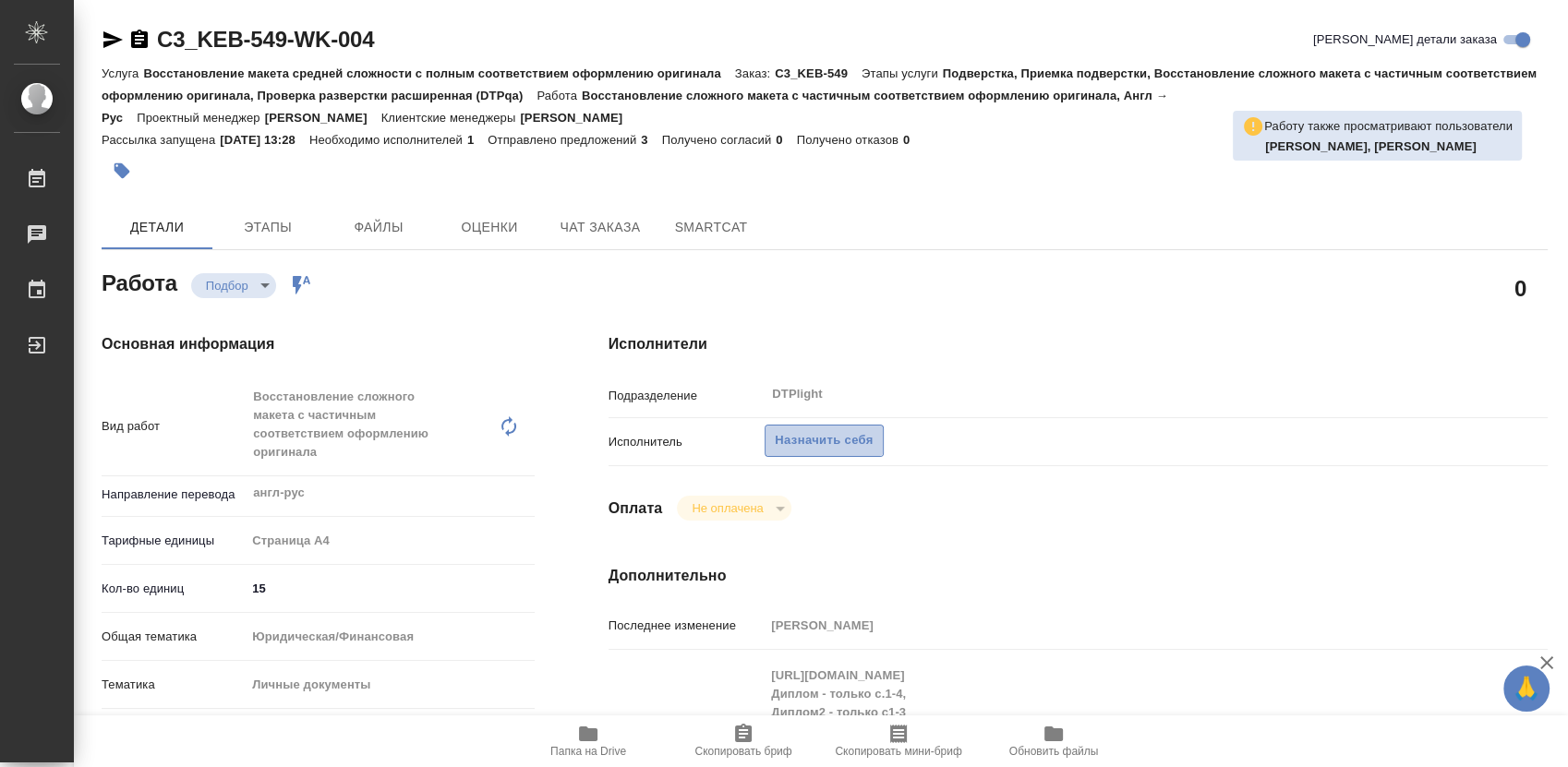
click at [830, 448] on span "Назначить себя" at bounding box center [823, 440] width 98 height 21
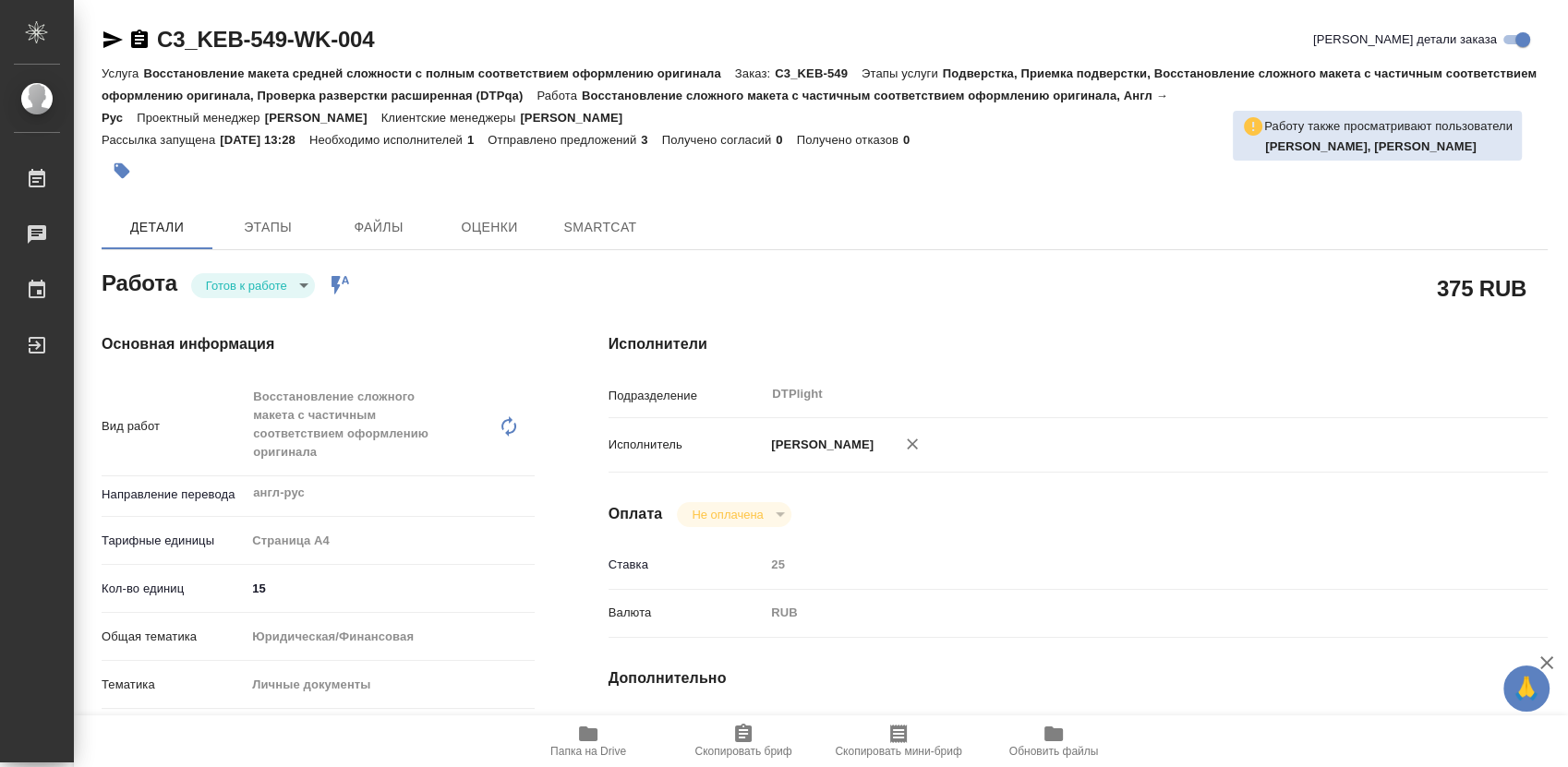
type textarea "x"
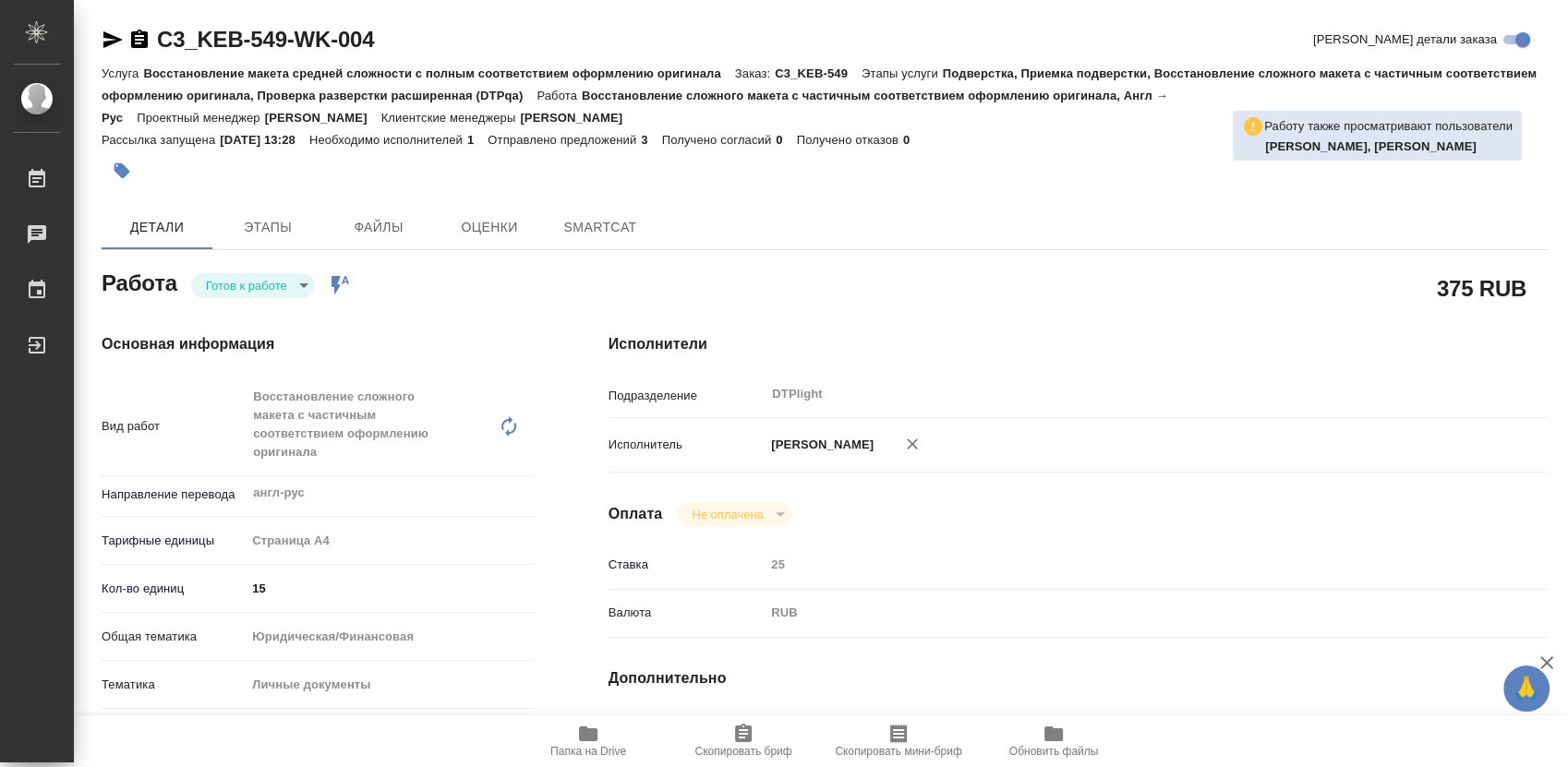
type textarea "x"
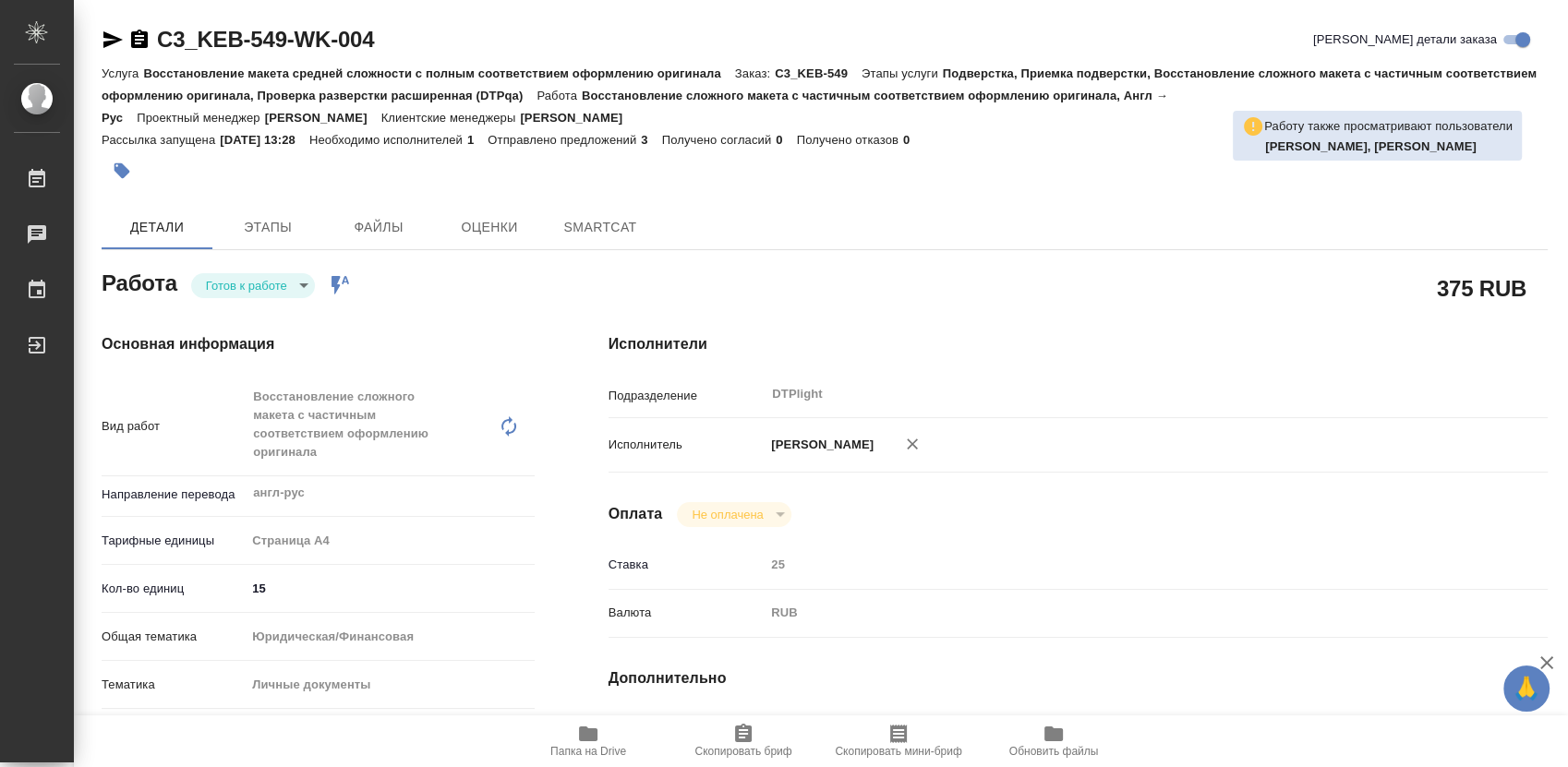
type textarea "x"
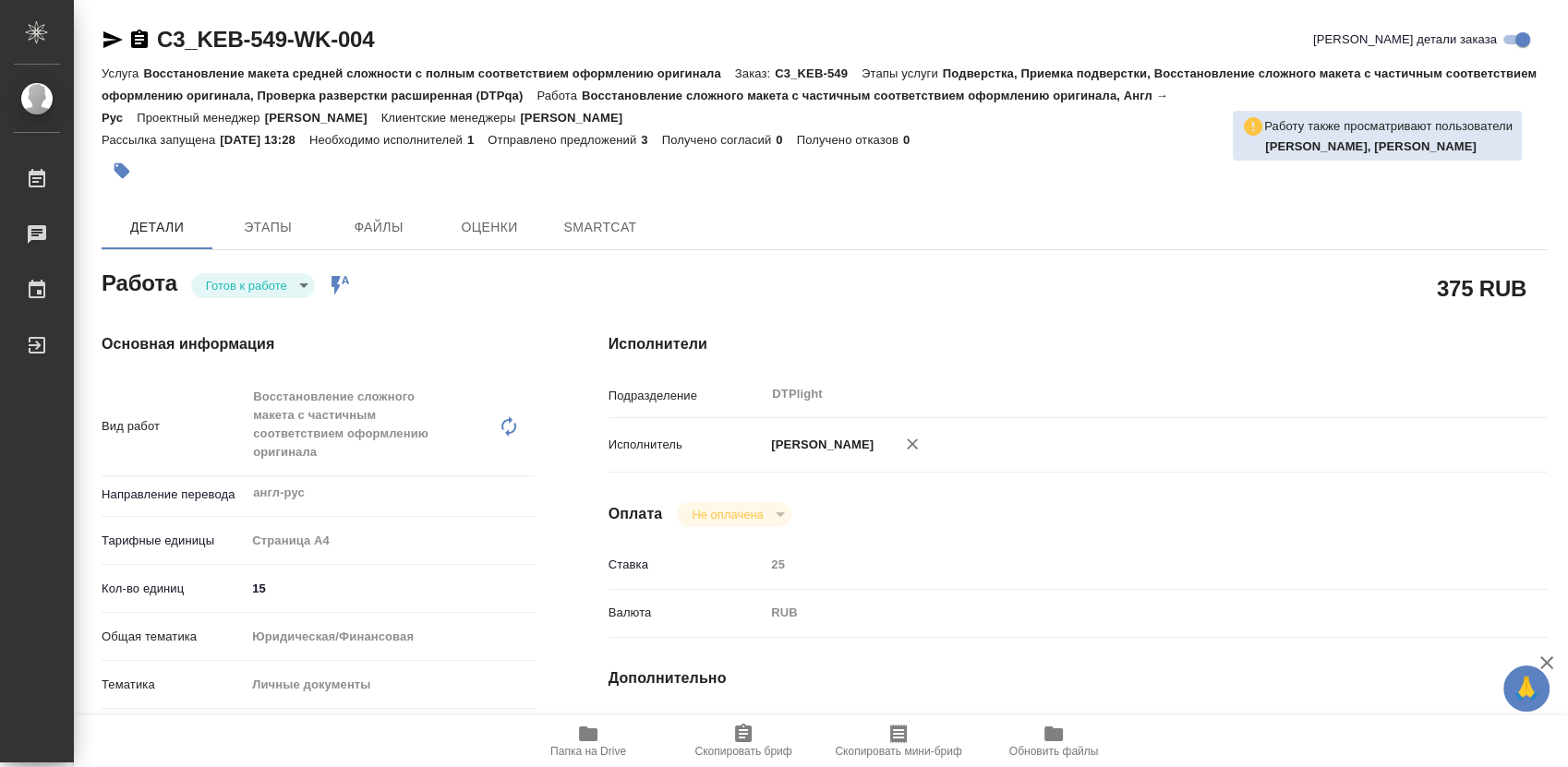
type textarea "x"
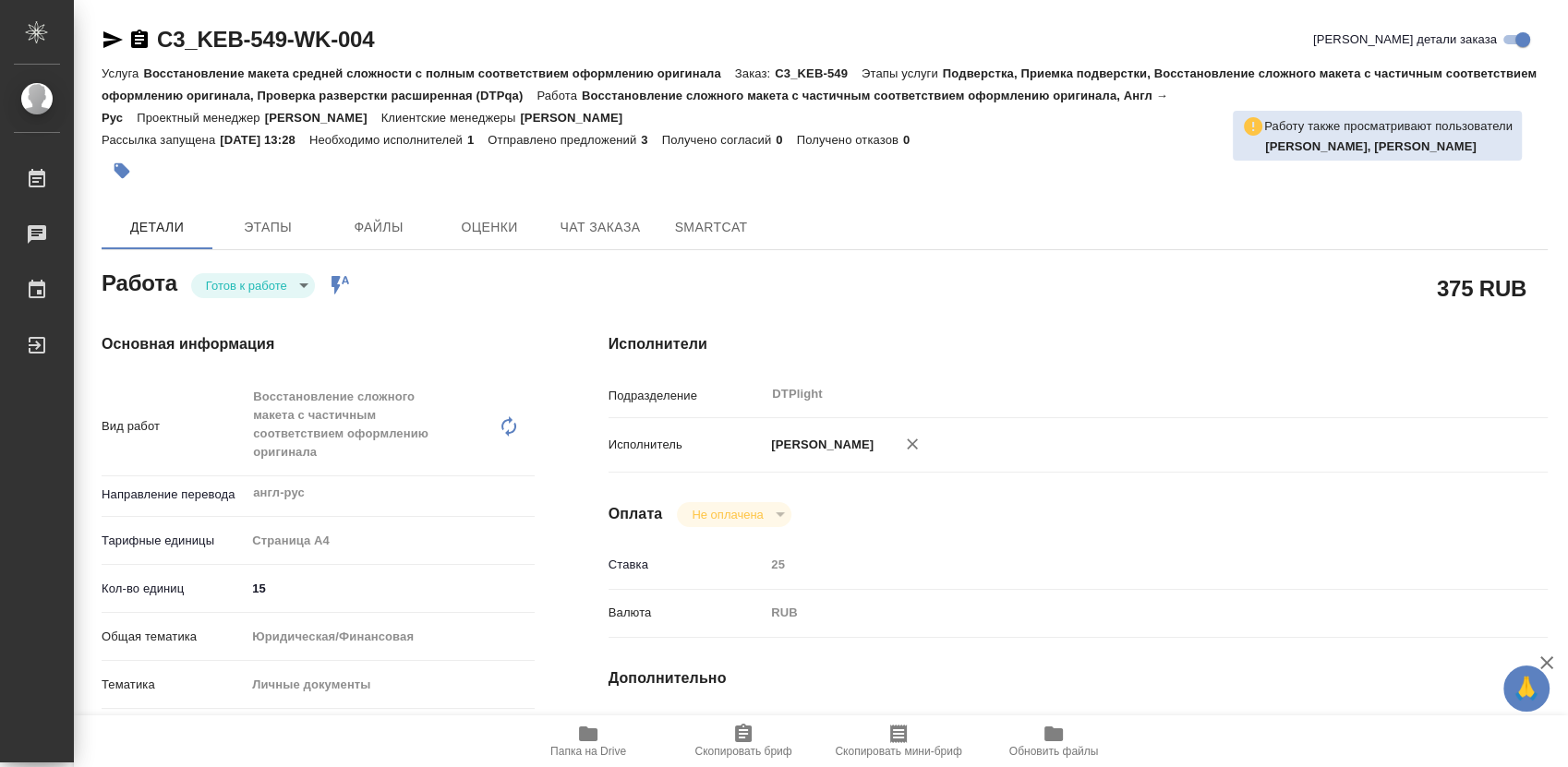
type textarea "x"
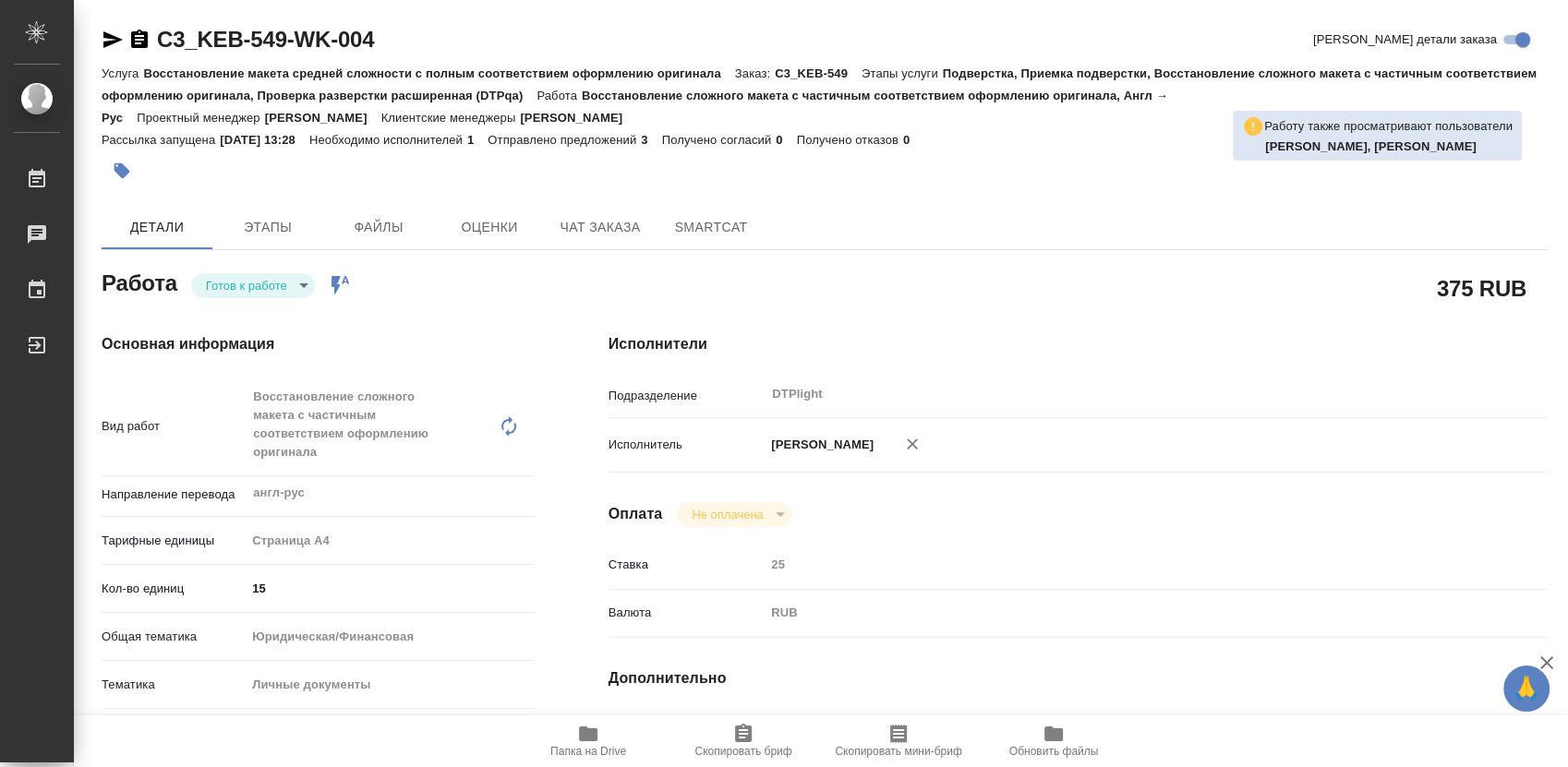
type textarea "x"
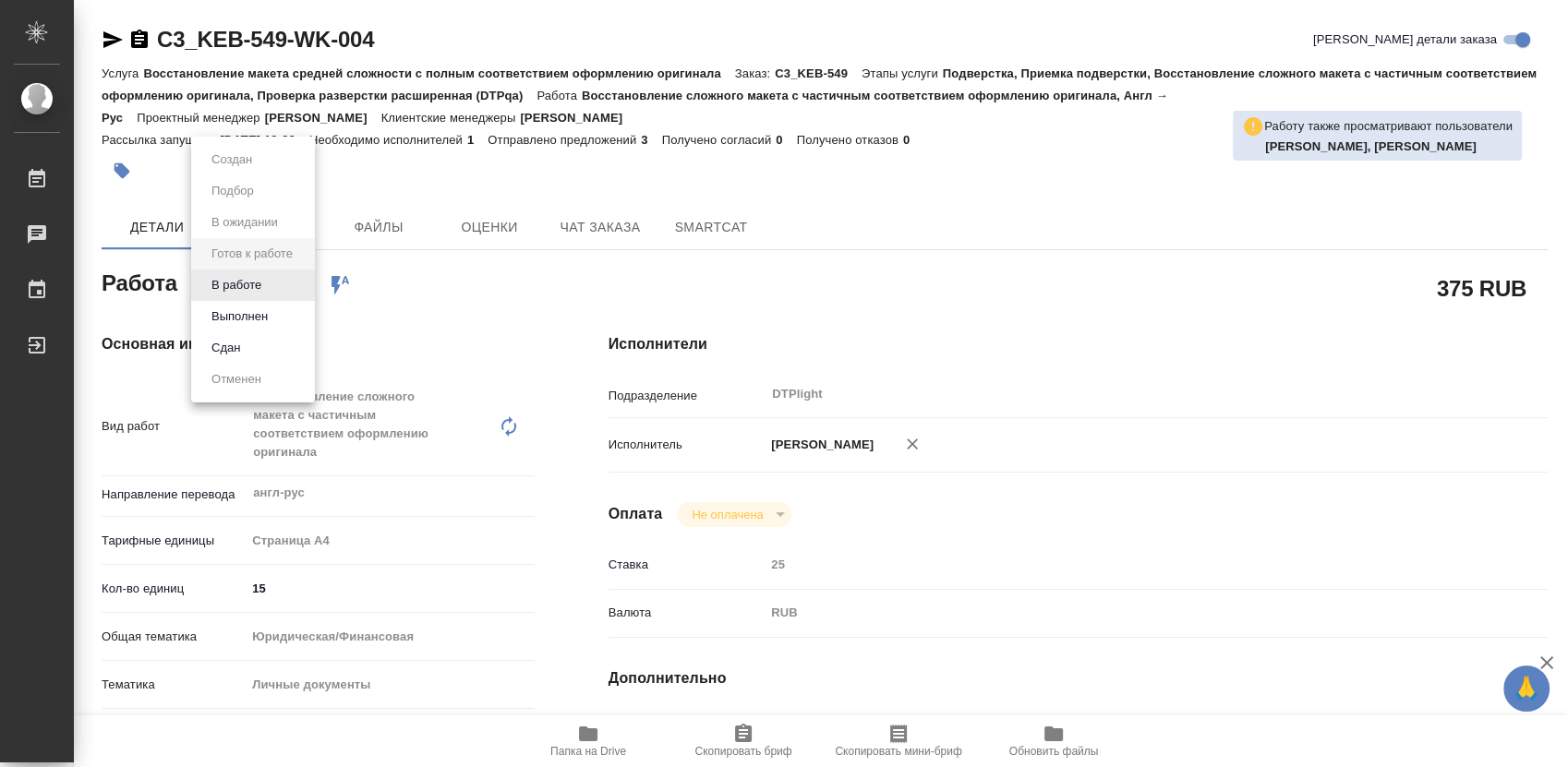
click at [251, 282] on body "🙏 .cls-1 fill:#fff; AWATERA Работы Чаты График Выйти C3_KEB-549-WK-004 Кратко д…" at bounding box center [784, 384] width 1568 height 767
click at [251, 290] on button "В работе" at bounding box center [236, 286] width 61 height 21
type textarea "x"
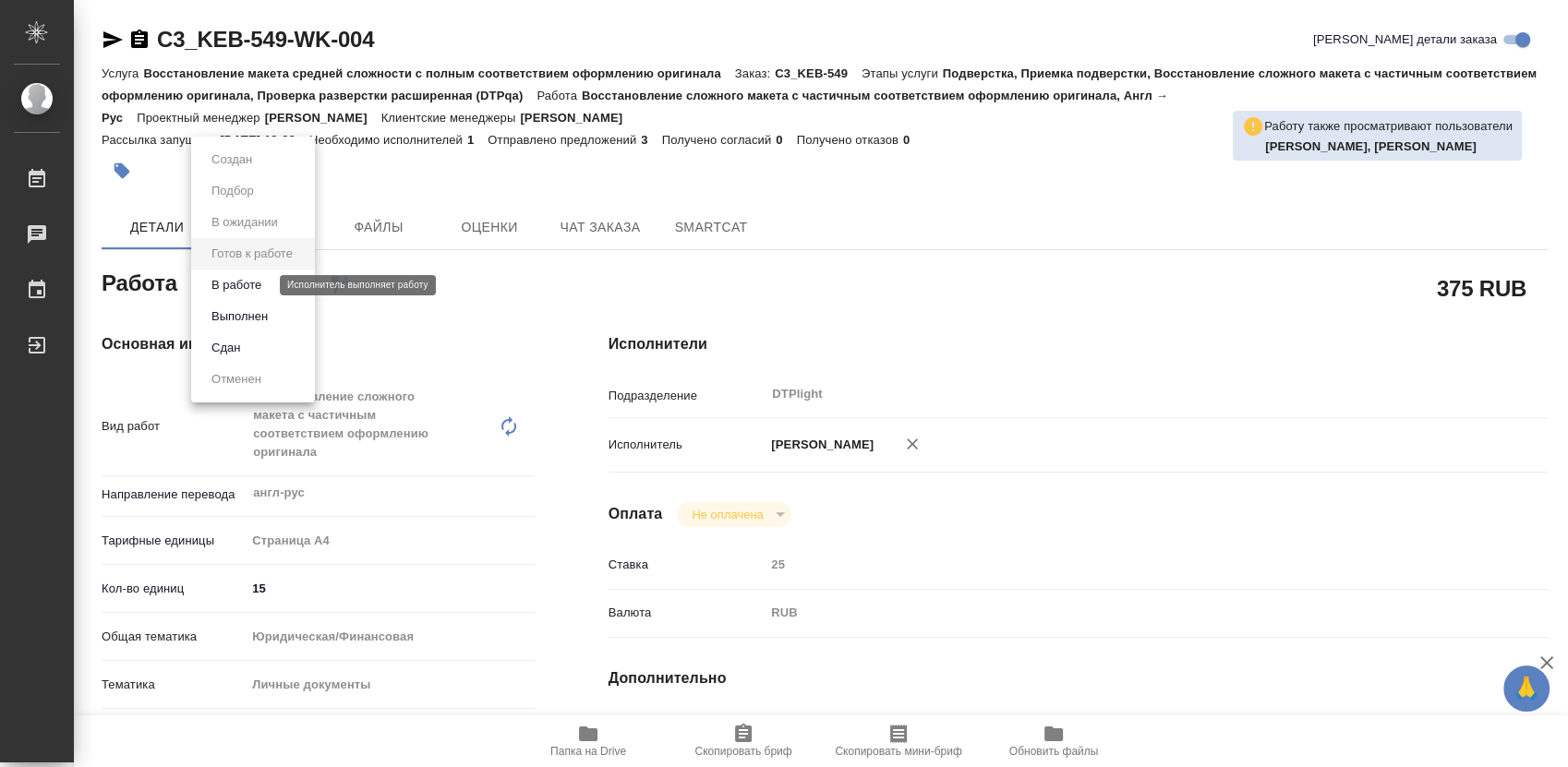
type textarea "x"
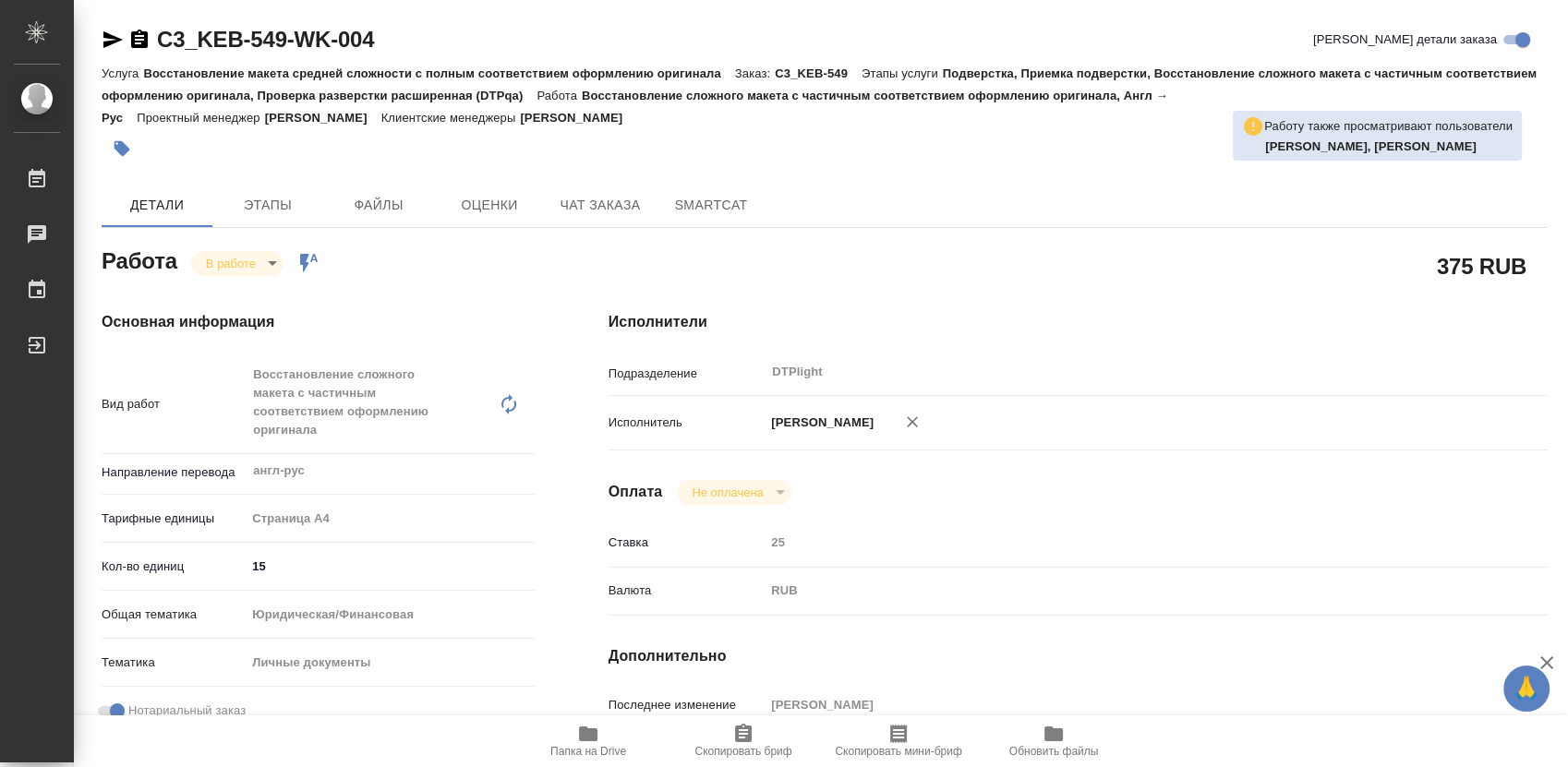
type textarea "x"
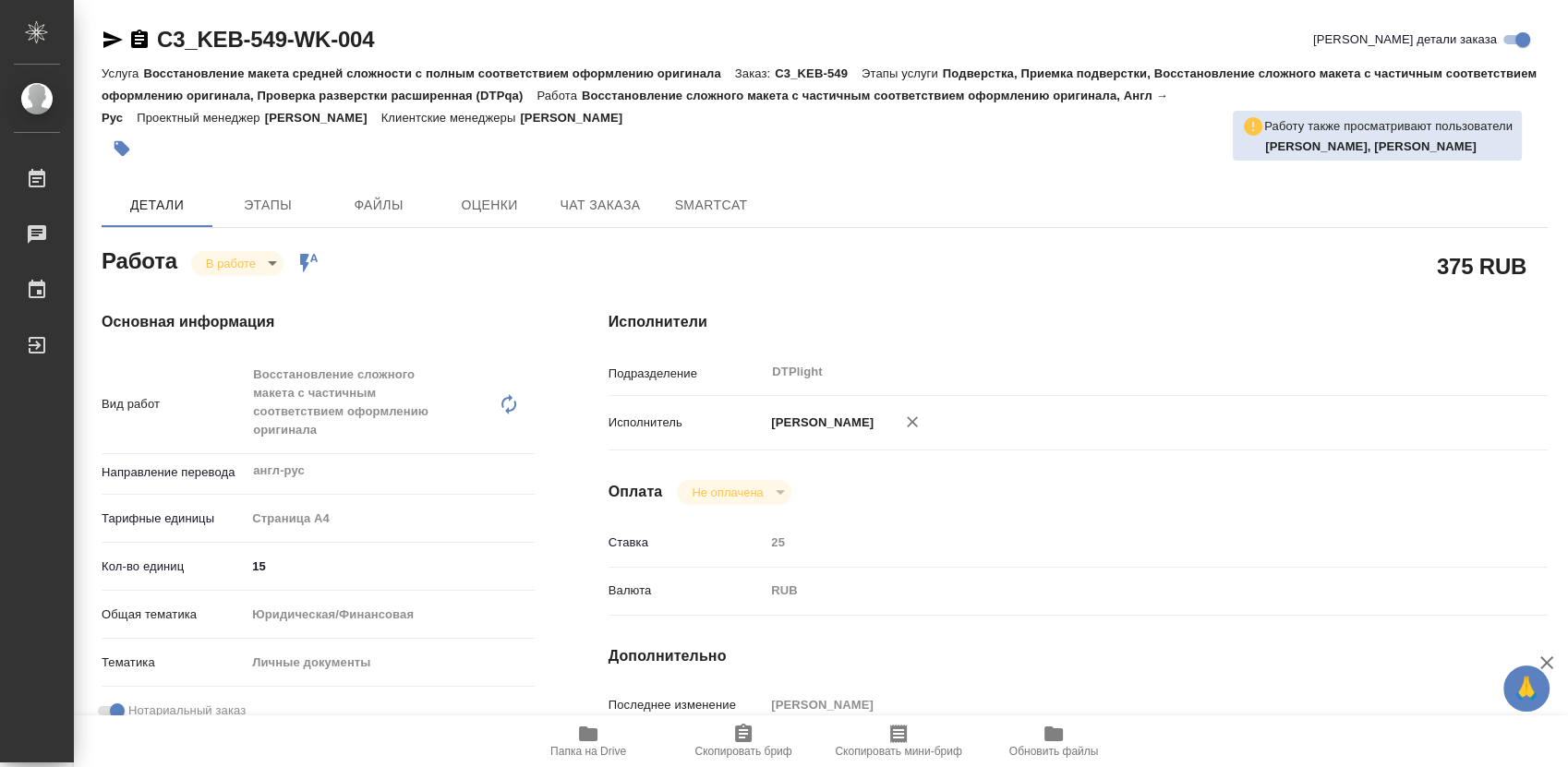
type textarea "x"
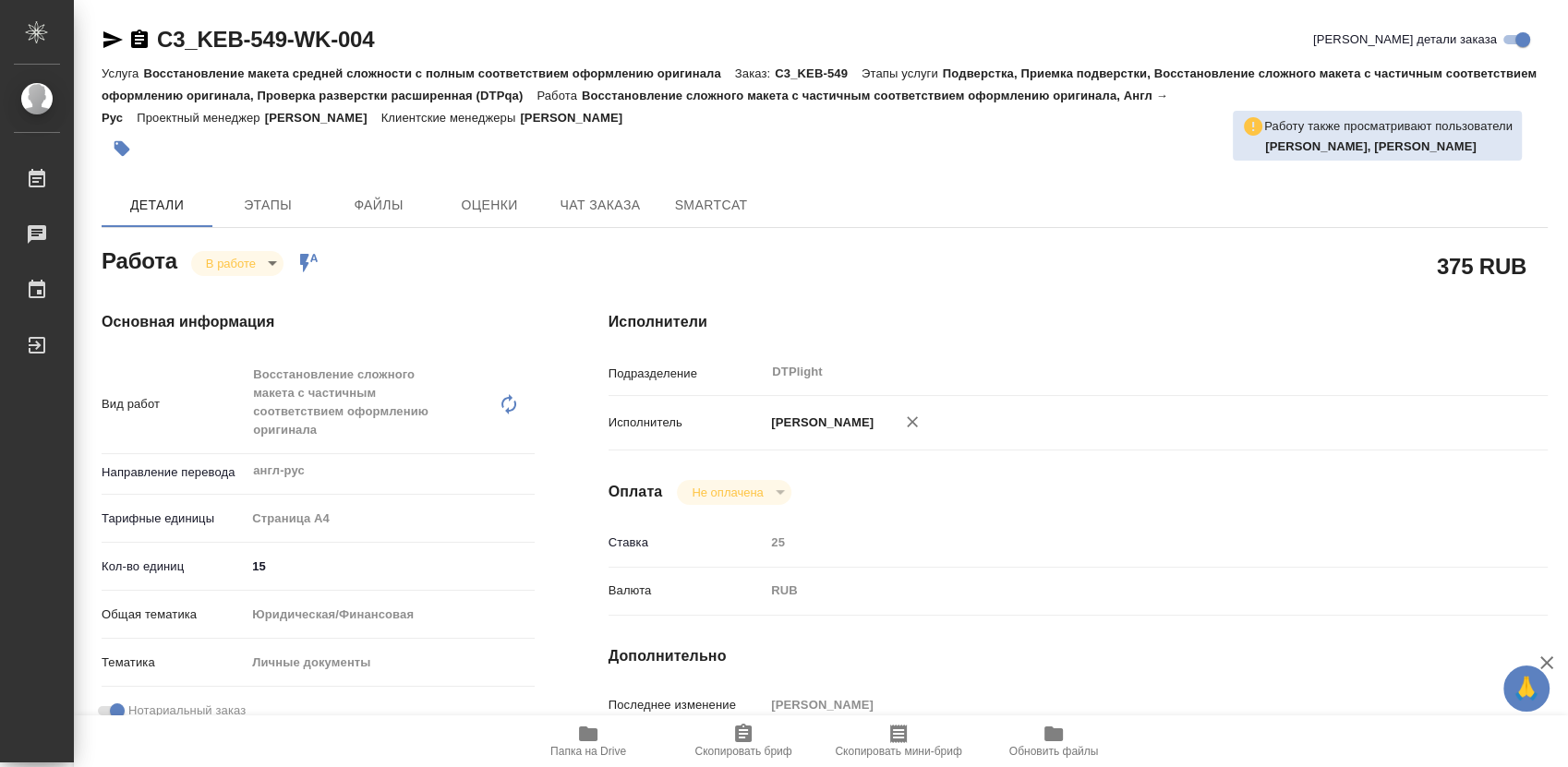
type textarea "x"
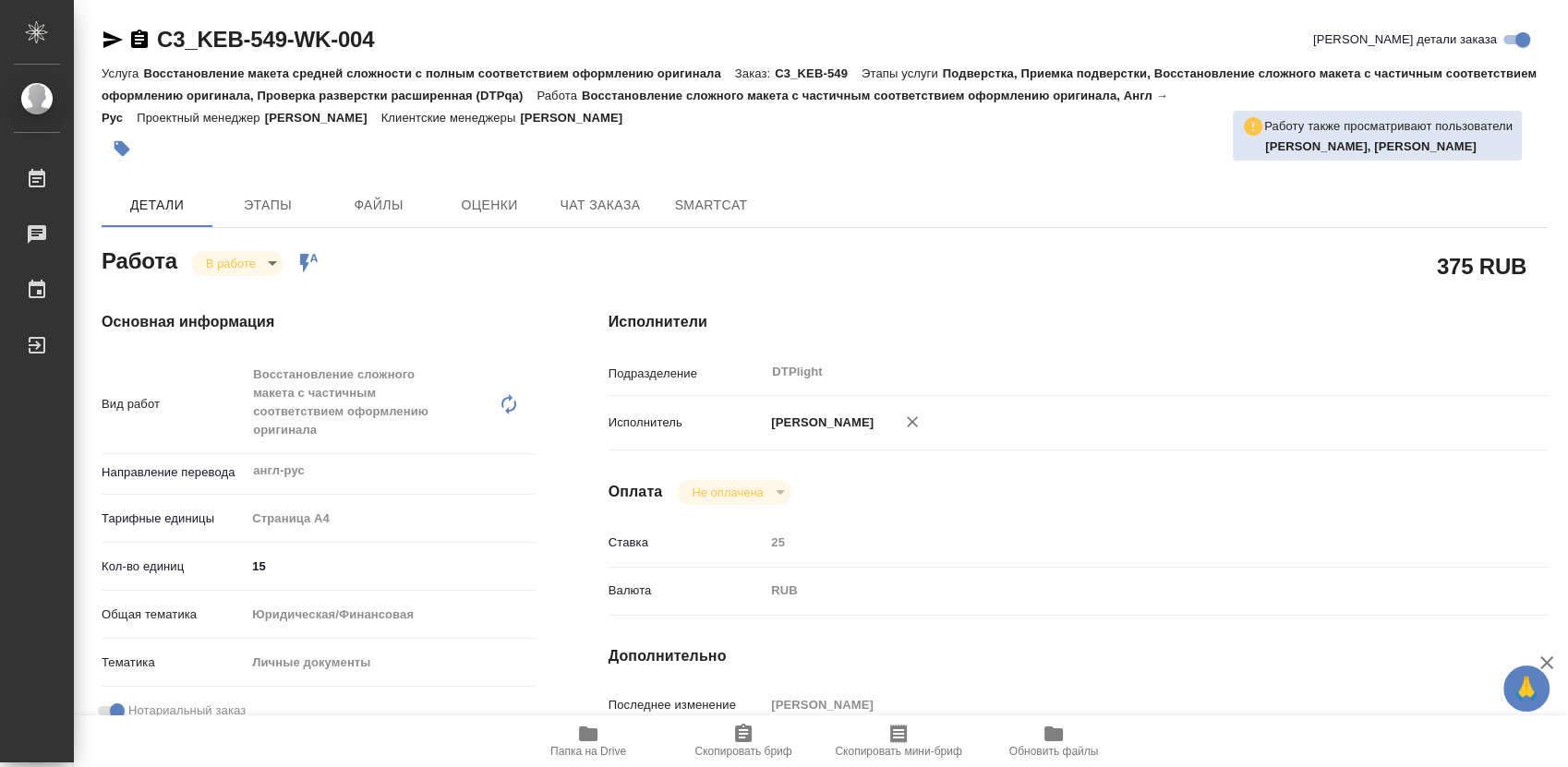
type textarea "x"
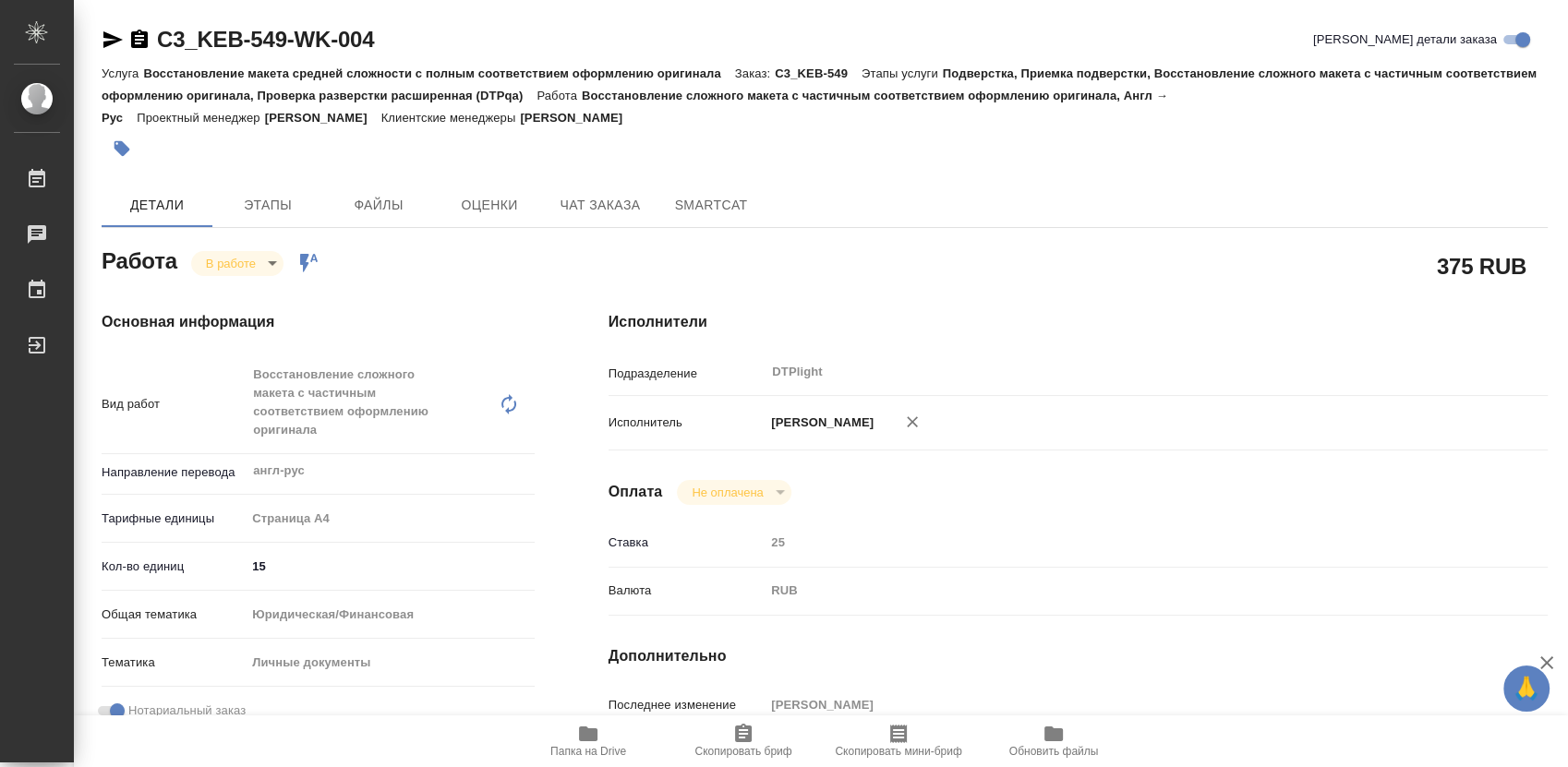
click at [140, 41] on icon "button" at bounding box center [139, 39] width 17 height 19
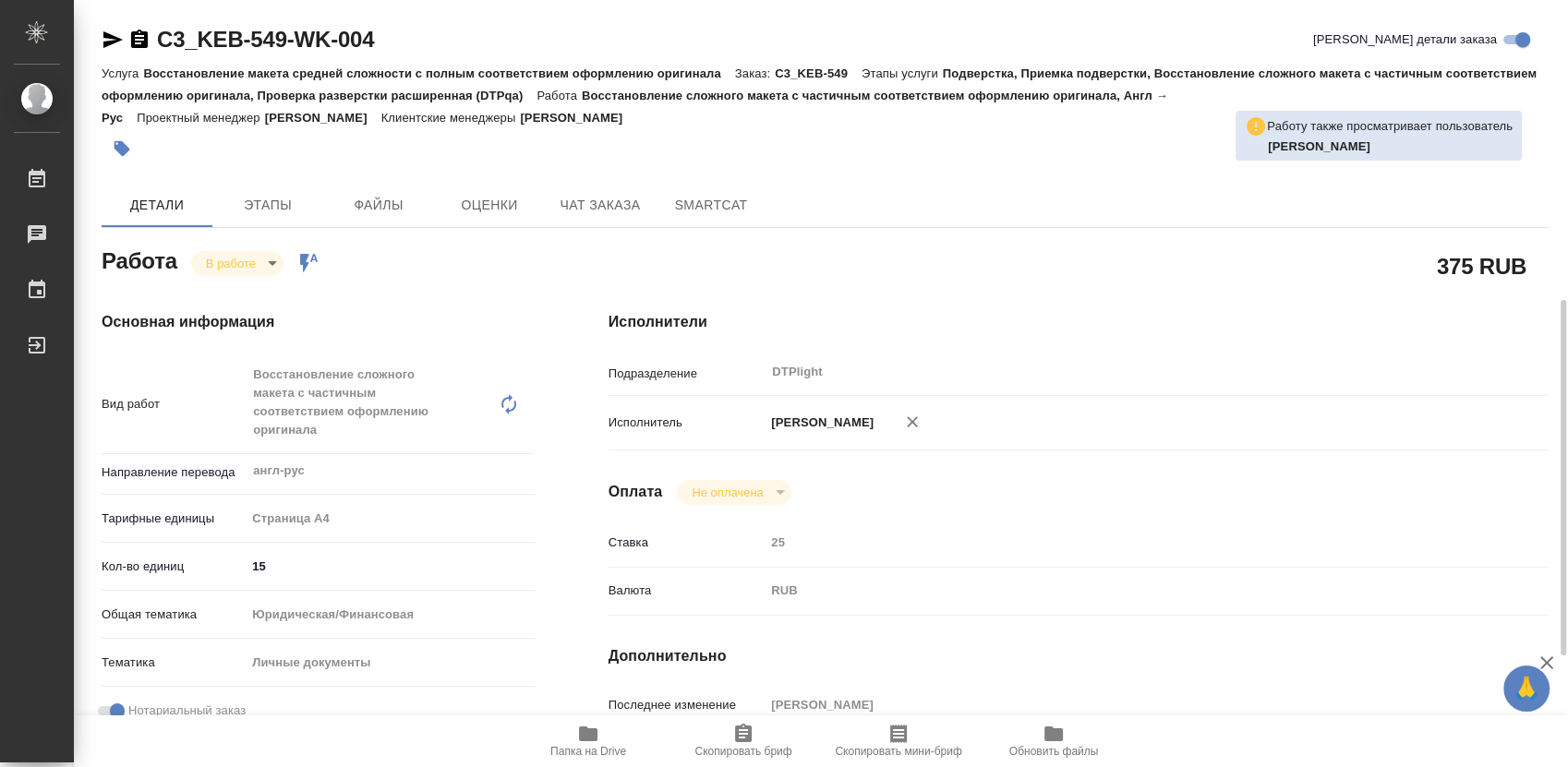
scroll to position [410, 0]
